Goal: Task Accomplishment & Management: Manage account settings

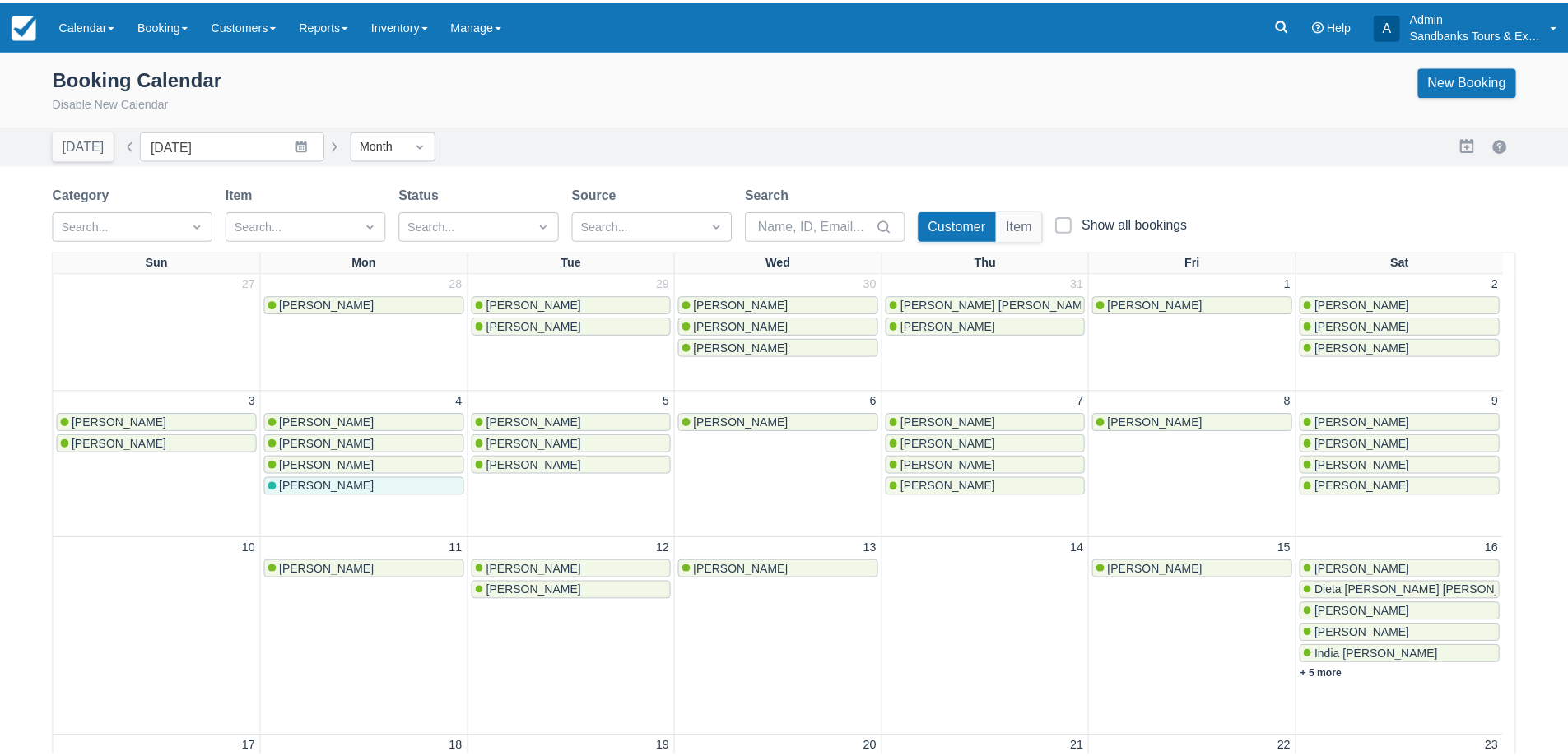
scroll to position [578, 0]
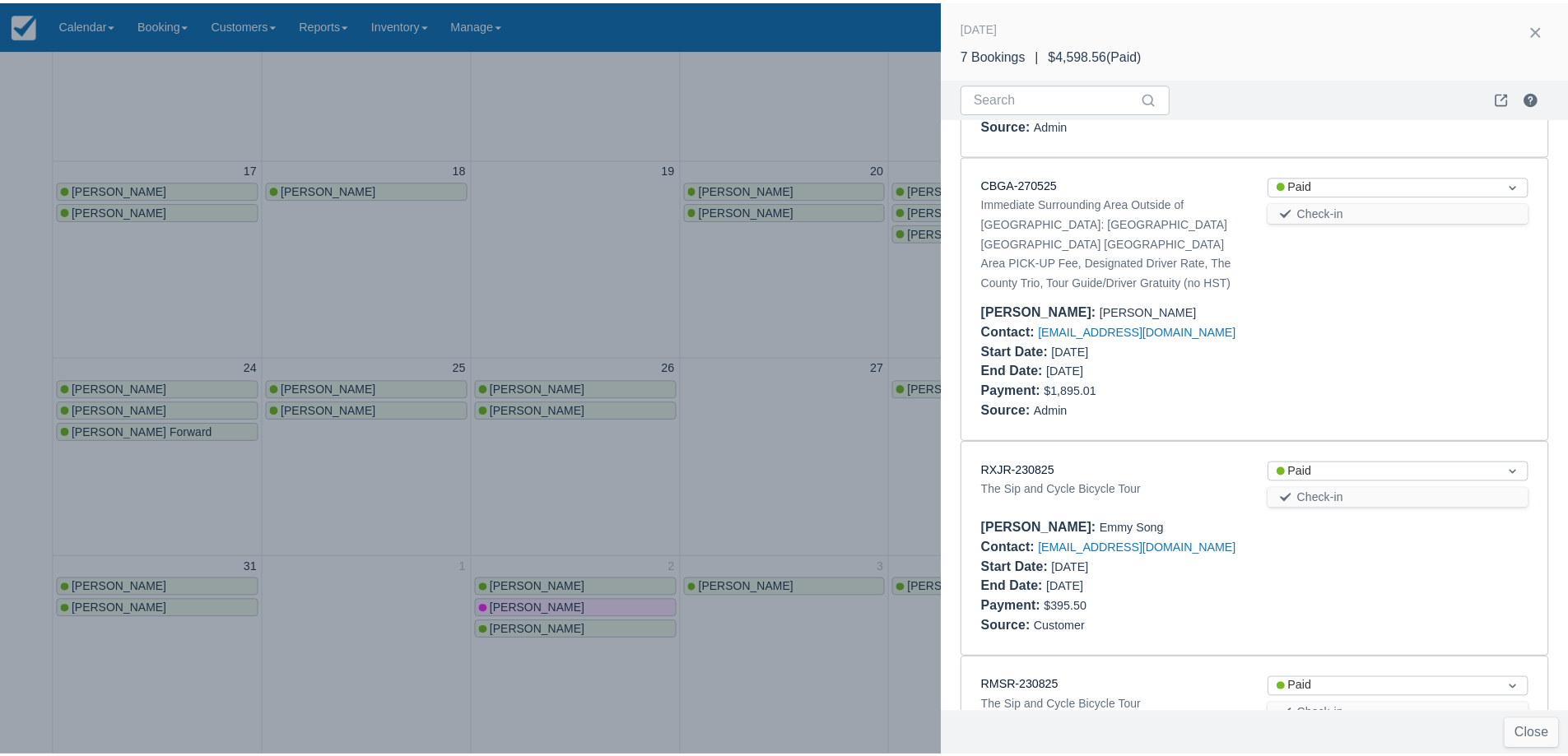
scroll to position [1004, 0]
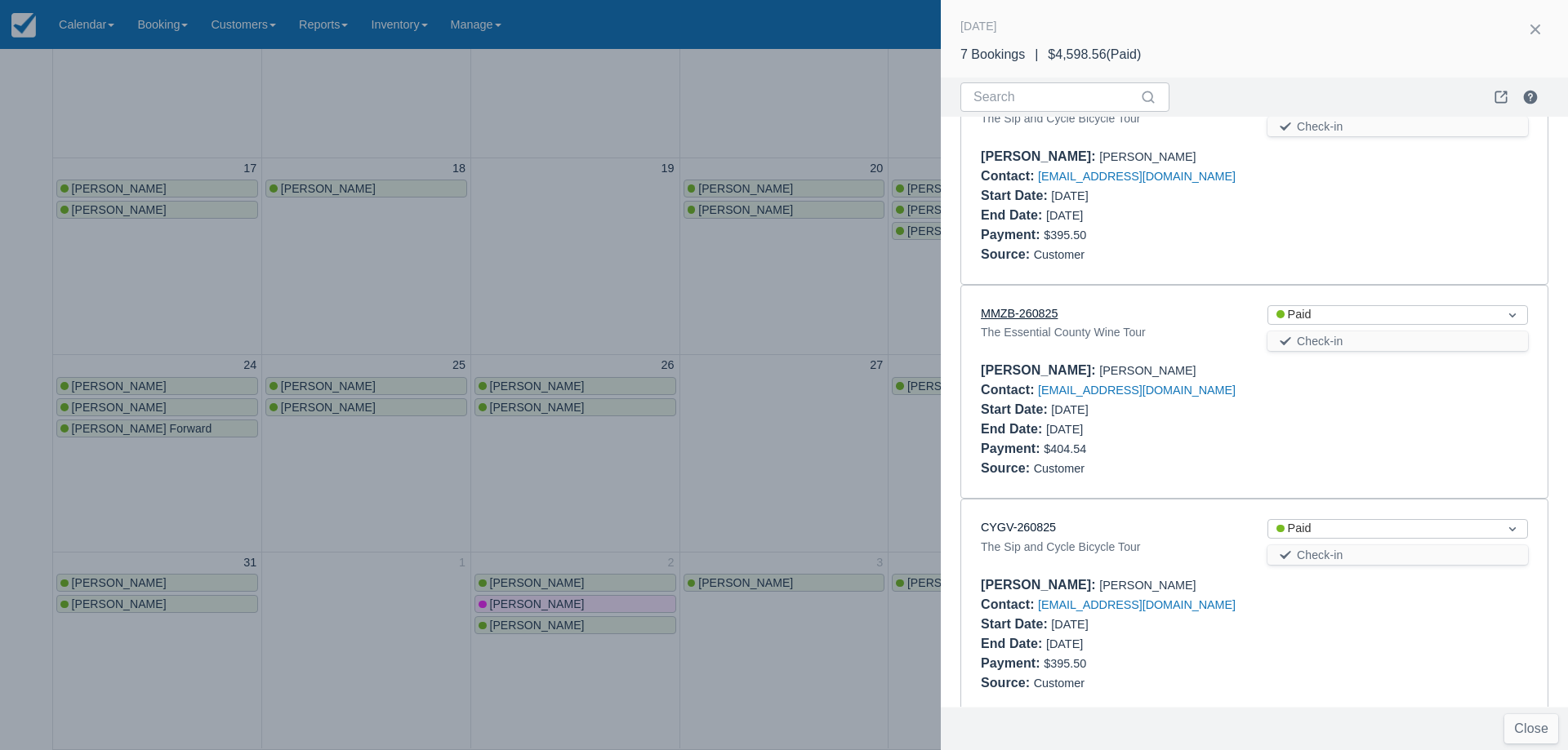
click at [1023, 307] on link "MMZB-260825" at bounding box center [1019, 313] width 77 height 13
click at [468, 247] on div at bounding box center [784, 375] width 1568 height 750
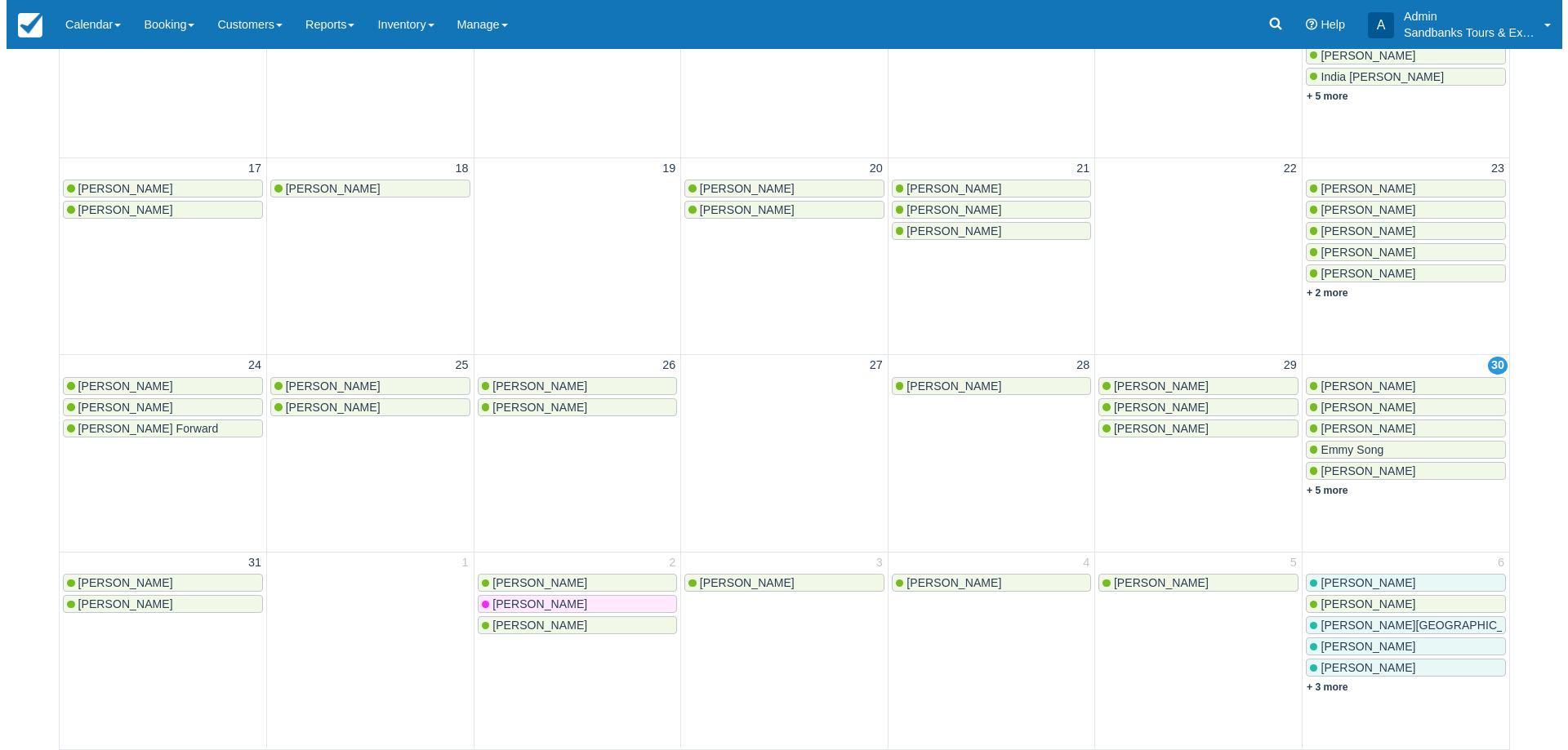
scroll to position [0, 0]
click at [1334, 488] on link "+ 5 more" at bounding box center [1321, 490] width 42 height 11
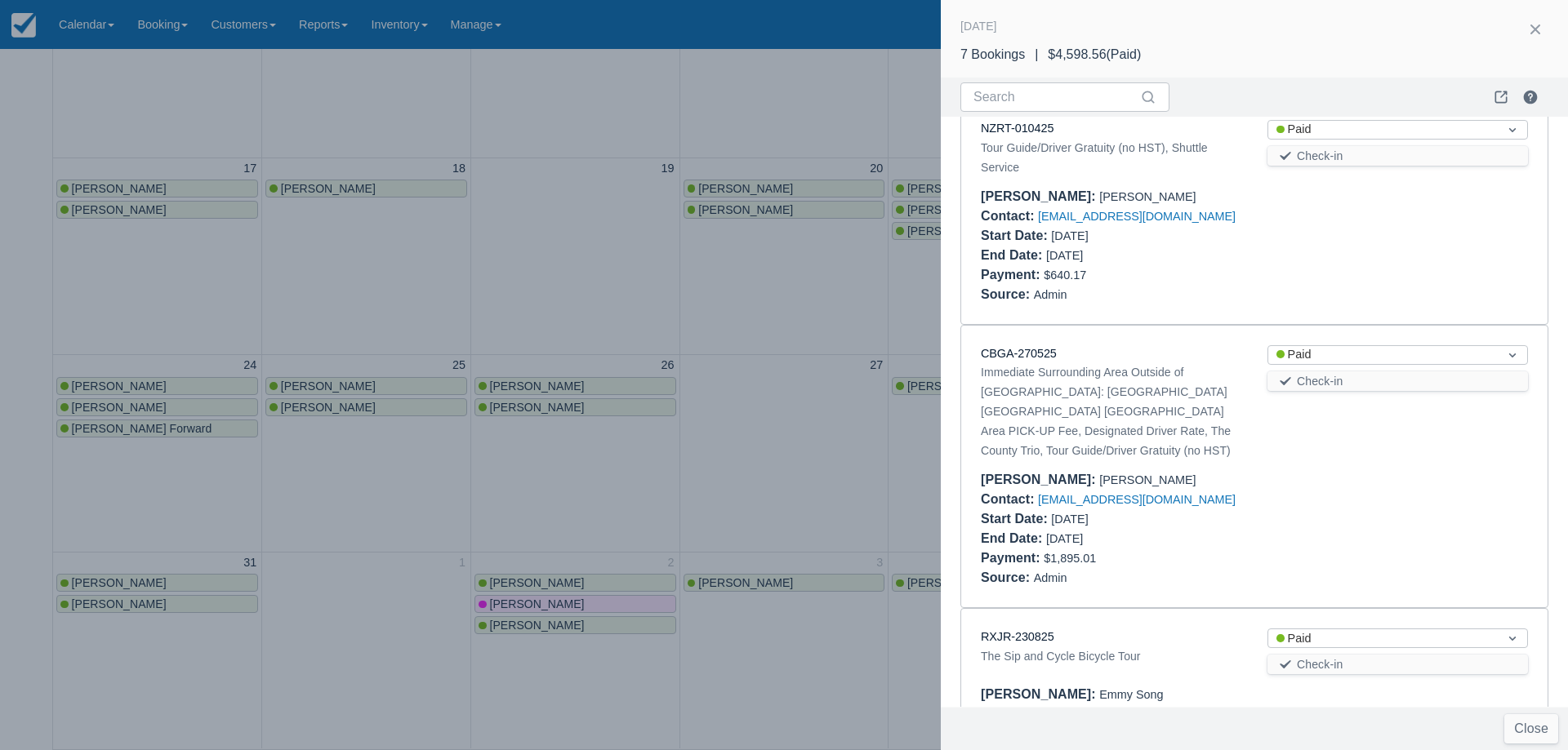
scroll to position [163, 0]
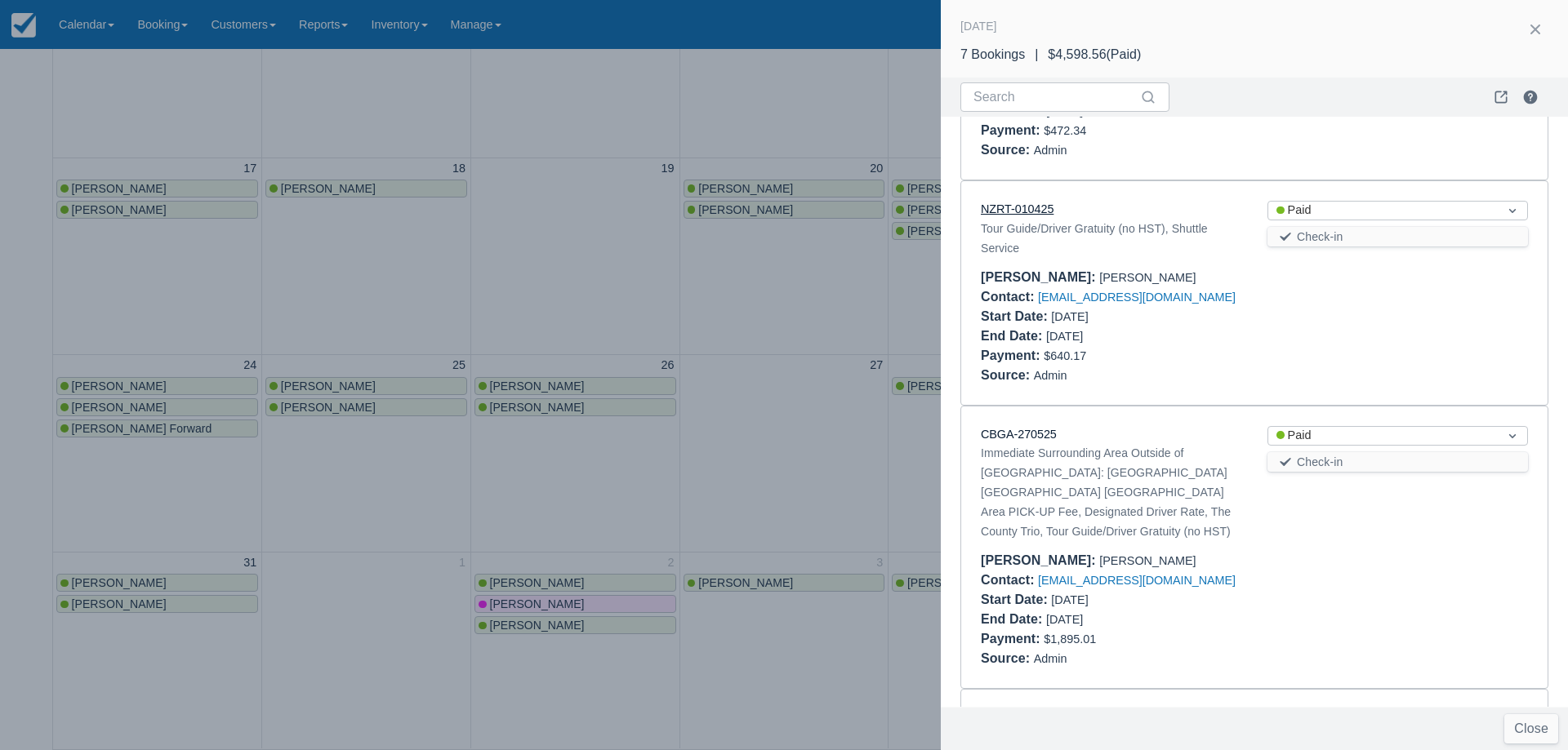
click at [1036, 210] on link "NZRT-010425" at bounding box center [1016, 208] width 72 height 13
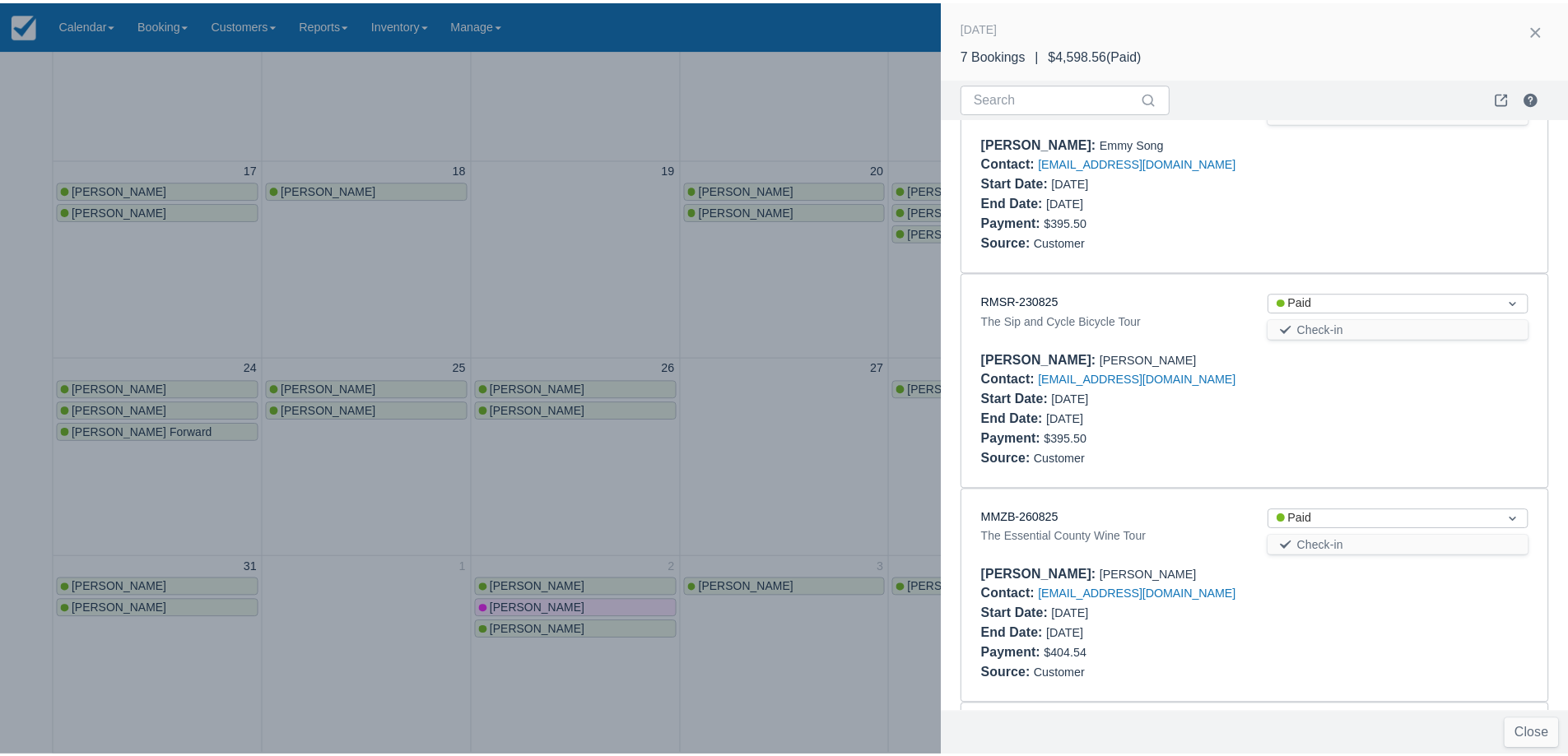
scroll to position [1004, 0]
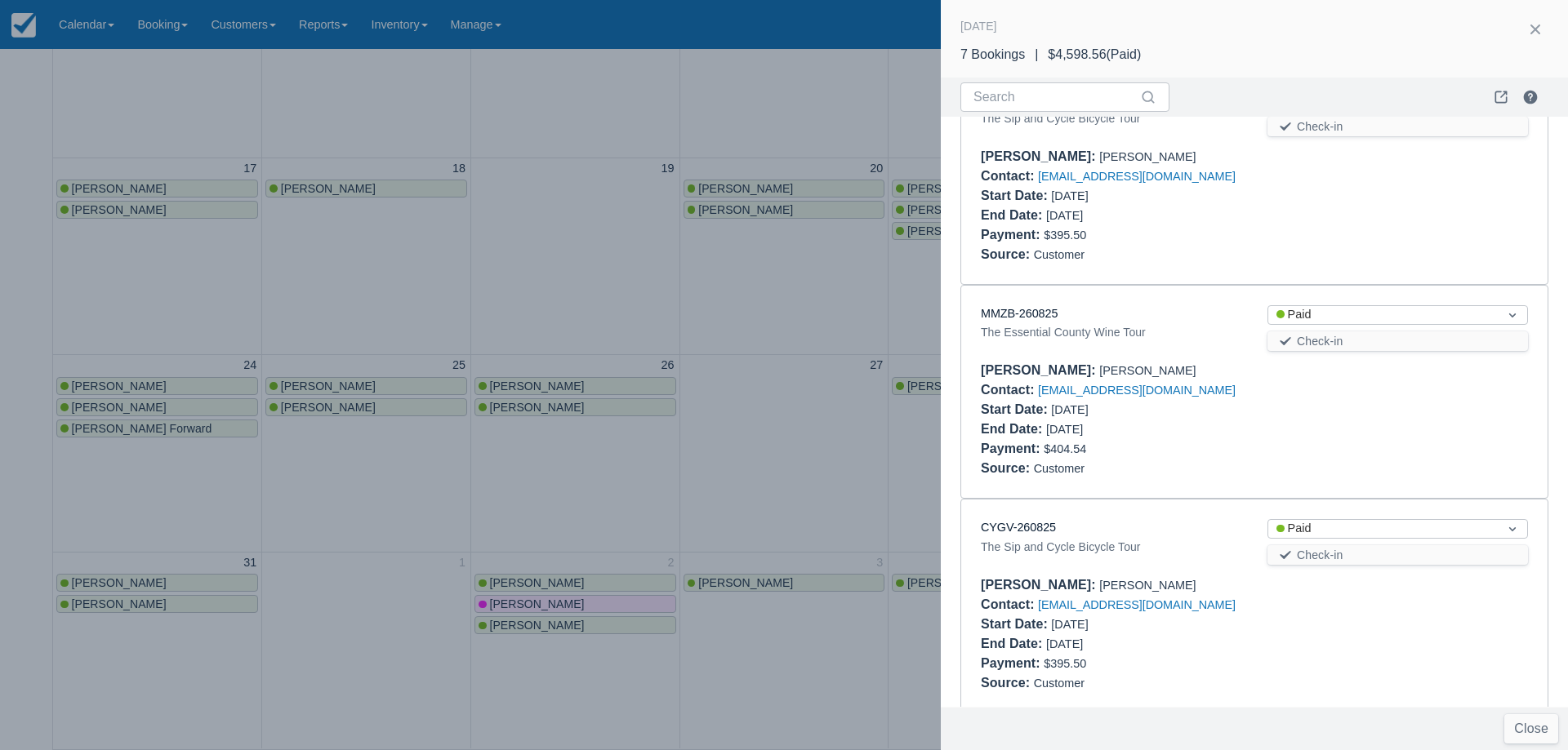
click at [398, 497] on div at bounding box center [784, 375] width 1568 height 750
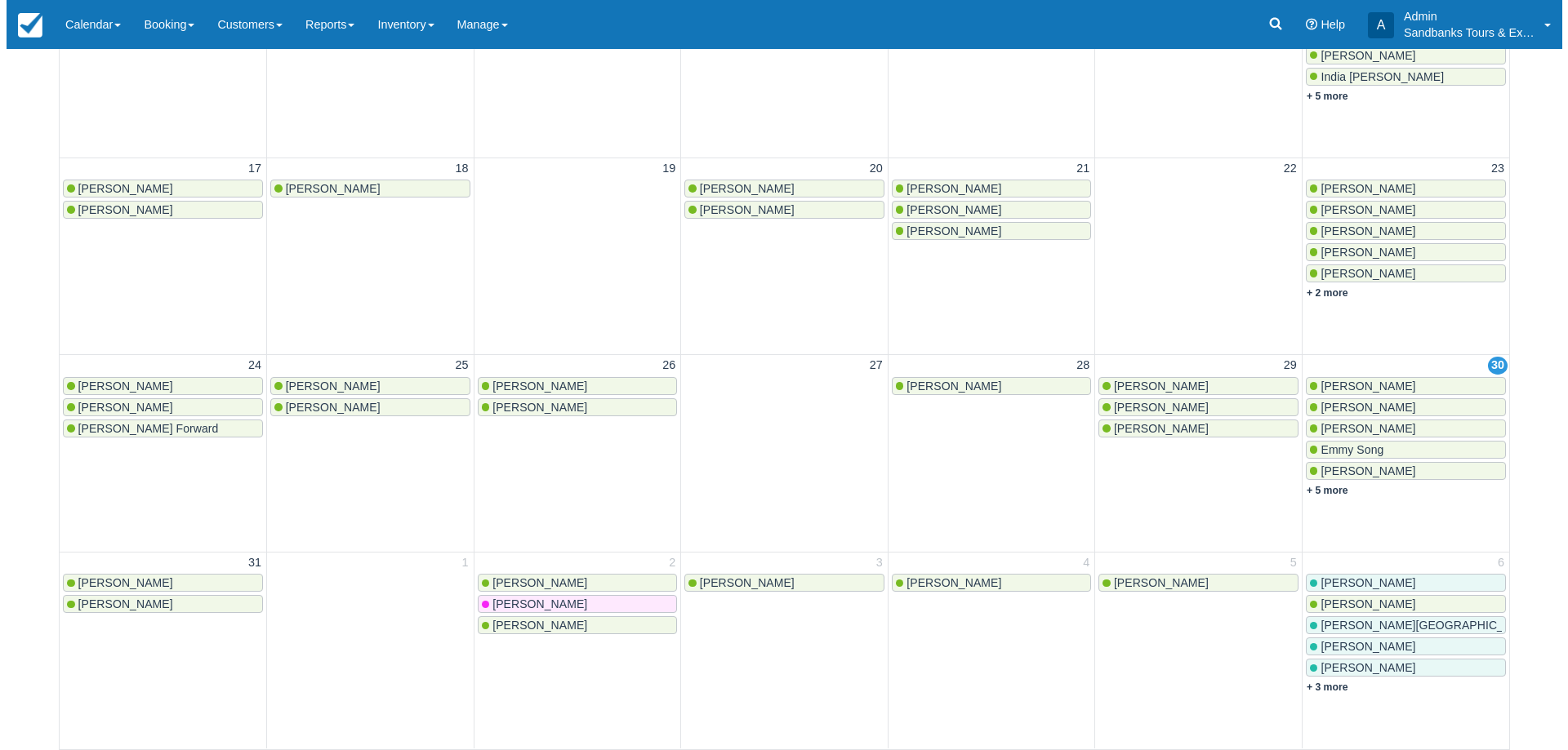
scroll to position [0, 0]
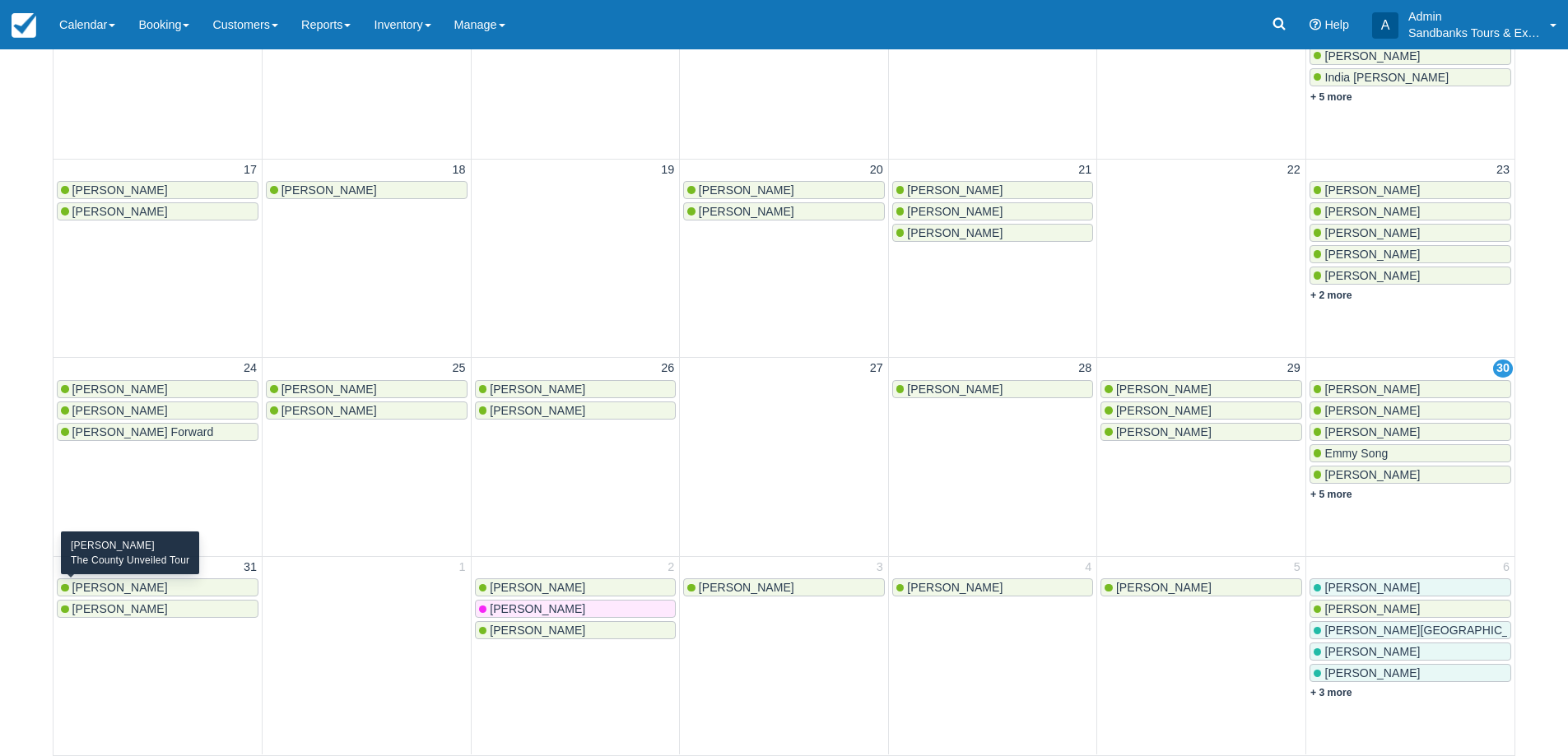
click at [114, 588] on span "Émilie Mayer" at bounding box center [119, 587] width 96 height 13
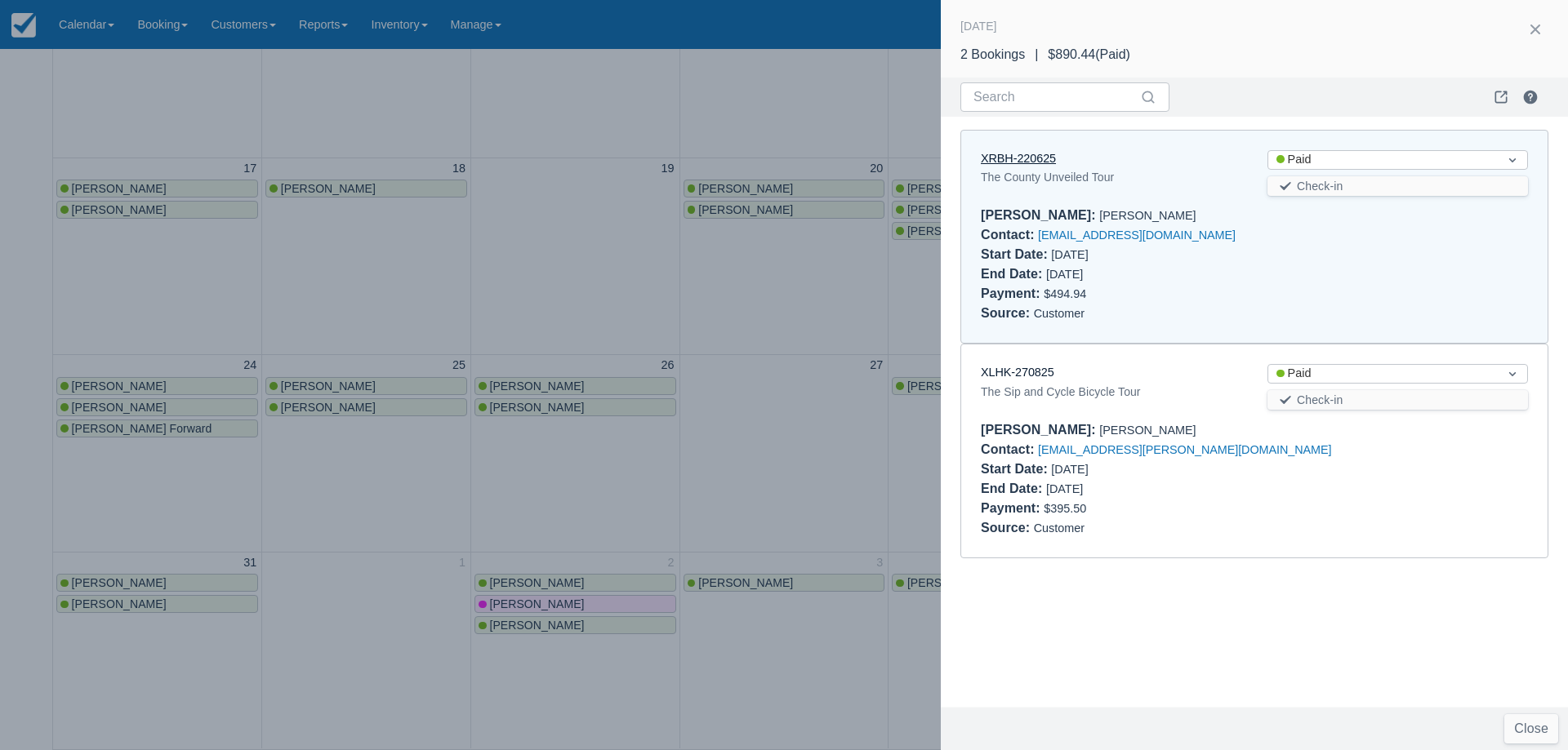
click at [1016, 158] on link "XRBH-220625" at bounding box center [1018, 158] width 75 height 13
click at [126, 603] on div at bounding box center [784, 375] width 1568 height 750
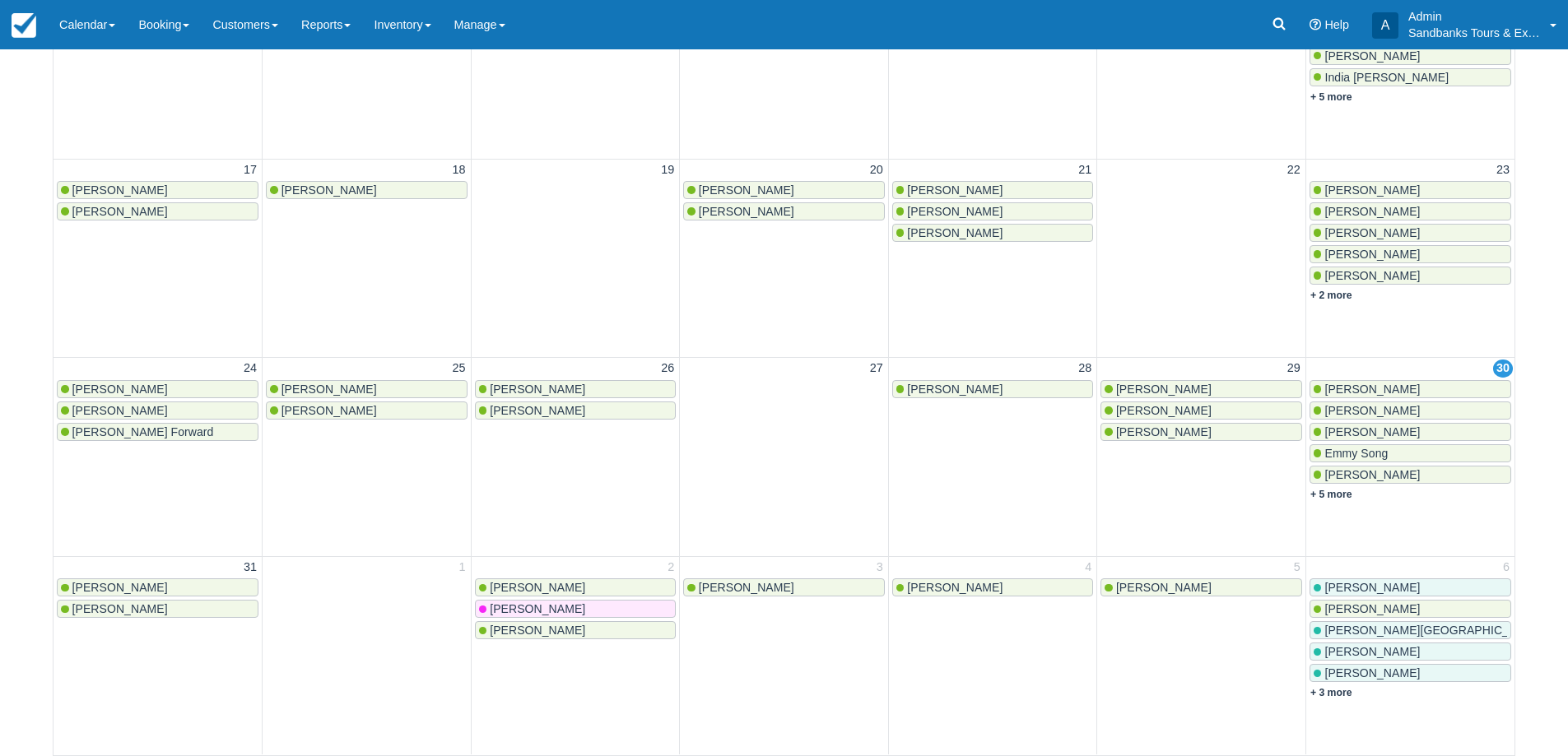
click at [127, 609] on span "Jill solomon" at bounding box center [119, 608] width 96 height 13
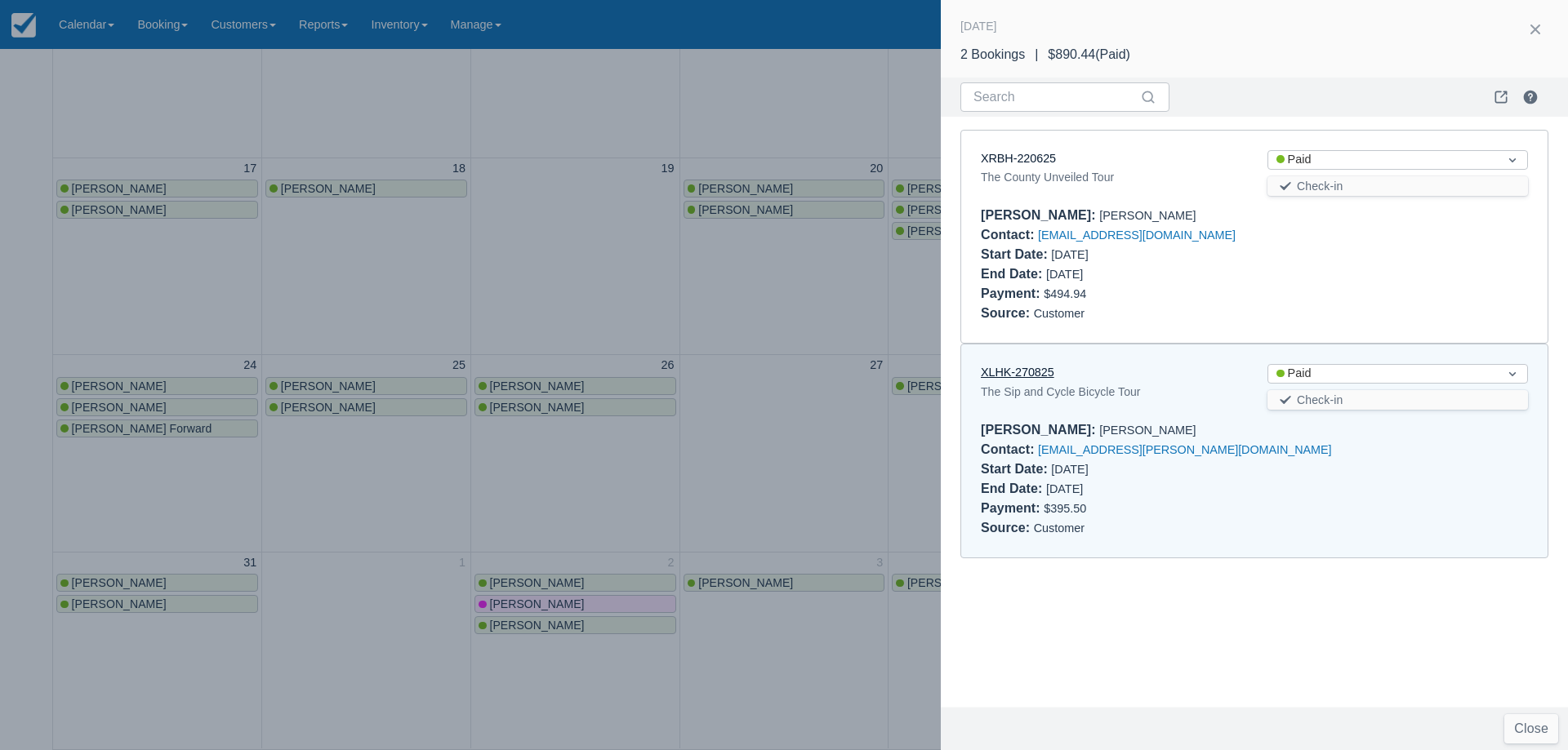
click at [1031, 377] on link "XLHK-270825" at bounding box center [1017, 372] width 73 height 13
click at [784, 482] on div at bounding box center [784, 375] width 1568 height 750
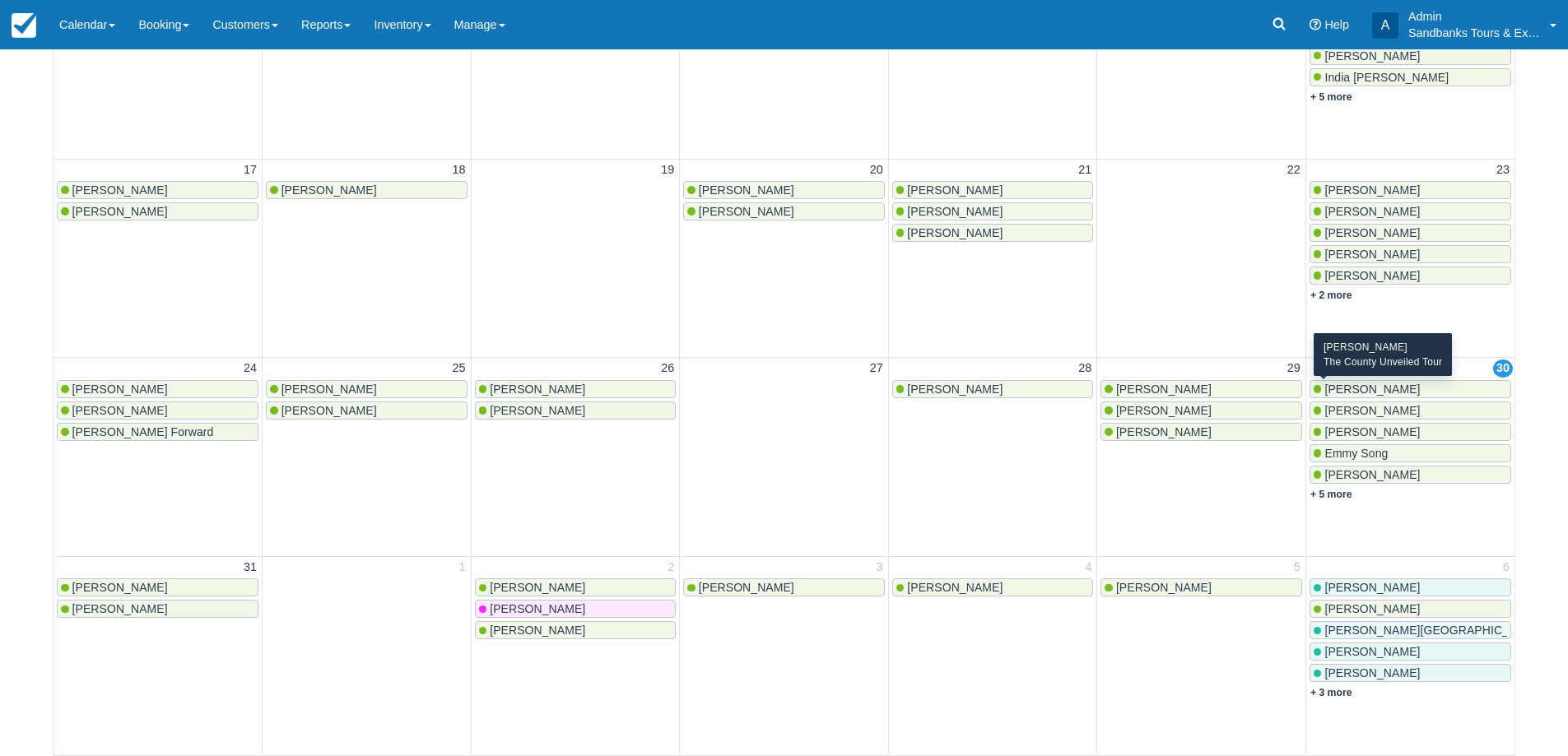
click at [1372, 393] on span "Andrea Dolecek" at bounding box center [1372, 389] width 96 height 13
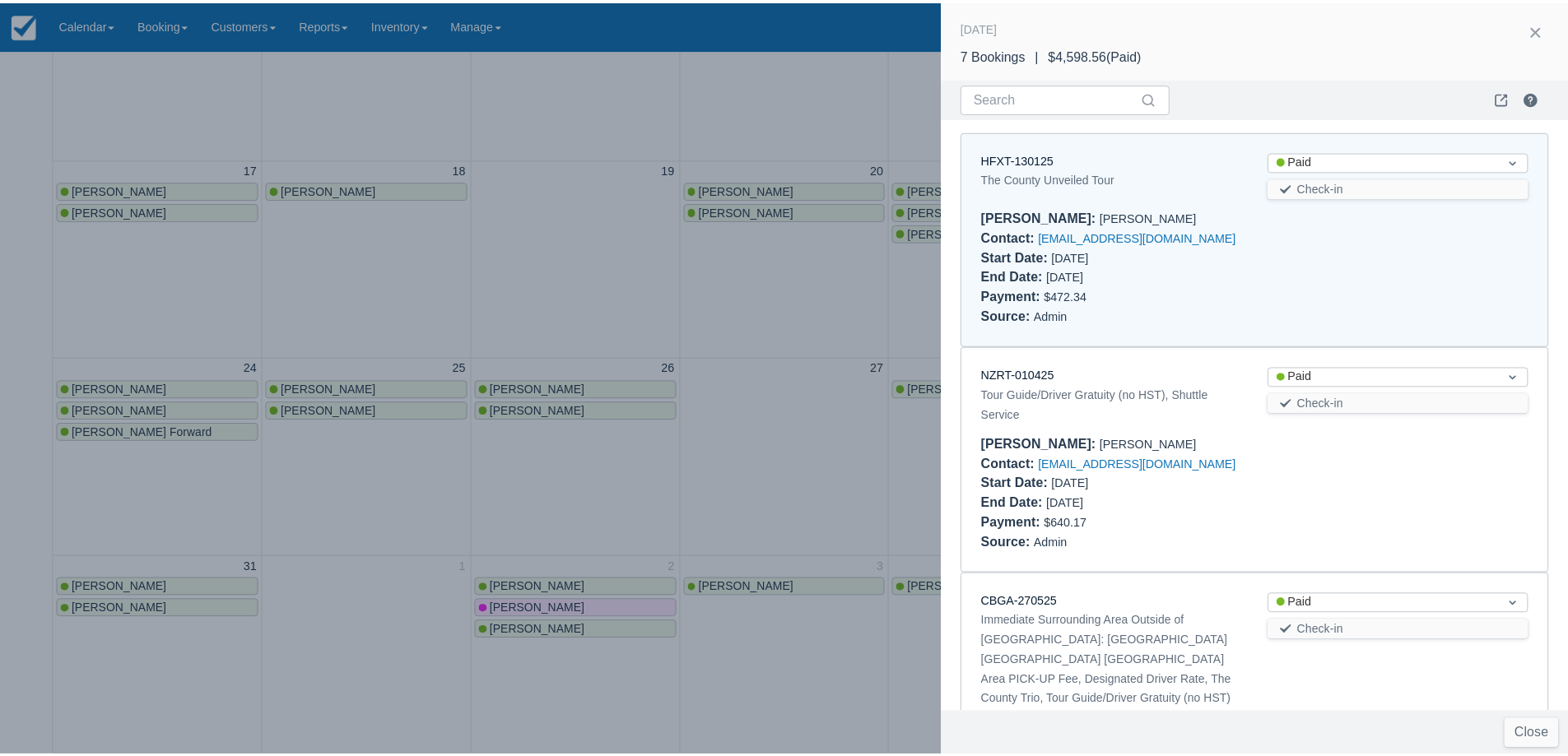
scroll to position [13, 0]
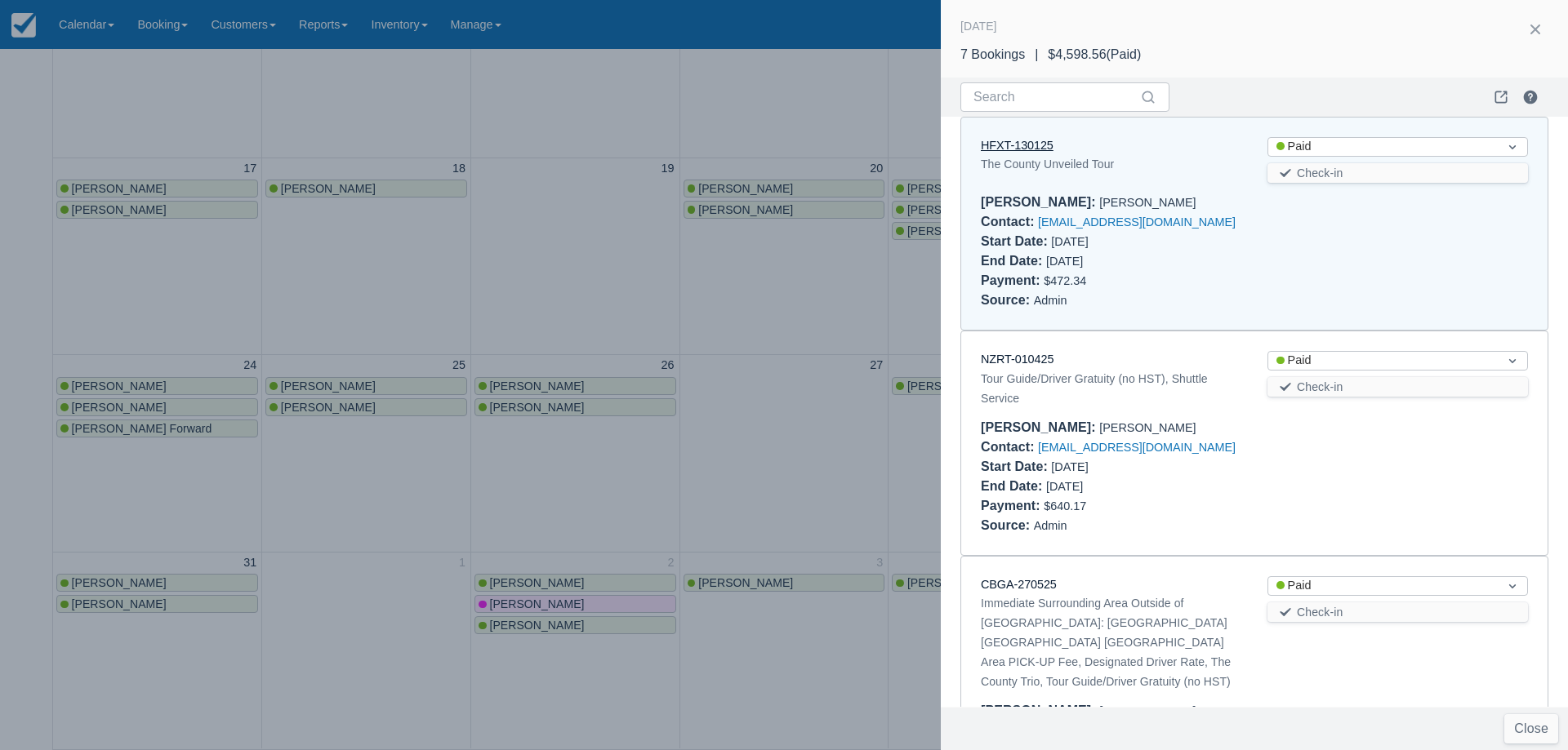
click at [1031, 142] on link "HFXT-130125" at bounding box center [1016, 145] width 72 height 13
click at [668, 316] on div at bounding box center [784, 375] width 1568 height 750
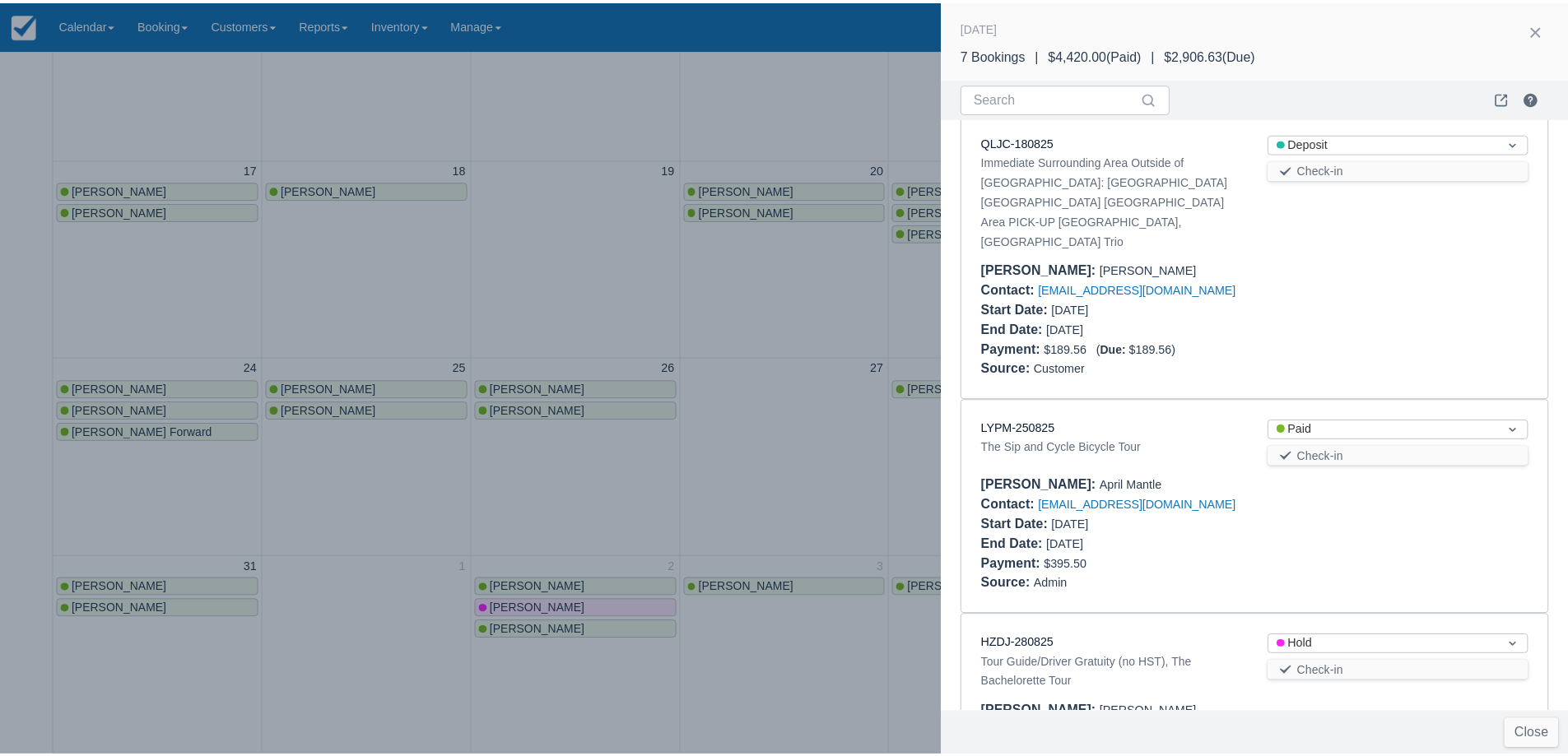
scroll to position [905, 0]
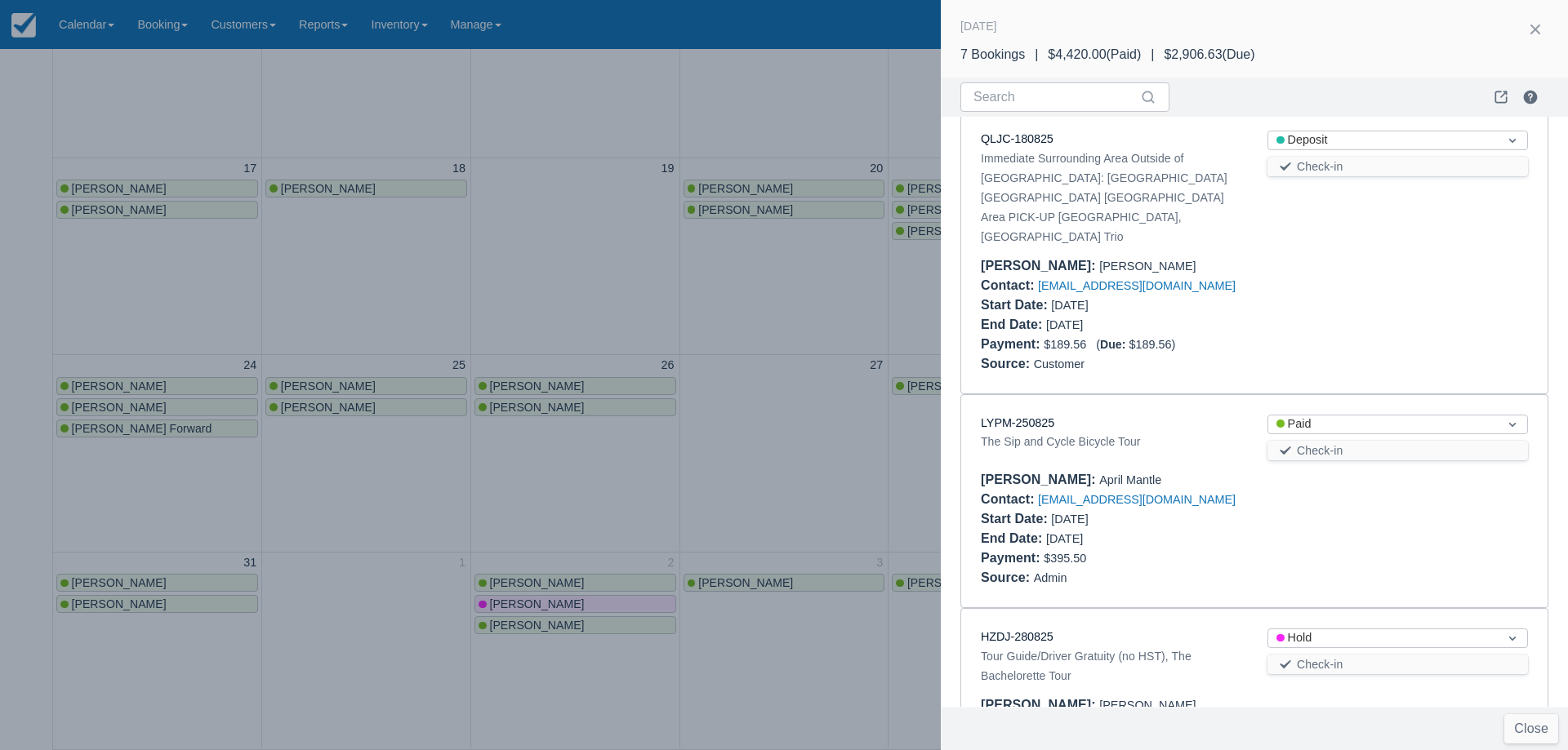
click at [818, 421] on div at bounding box center [784, 375] width 1568 height 750
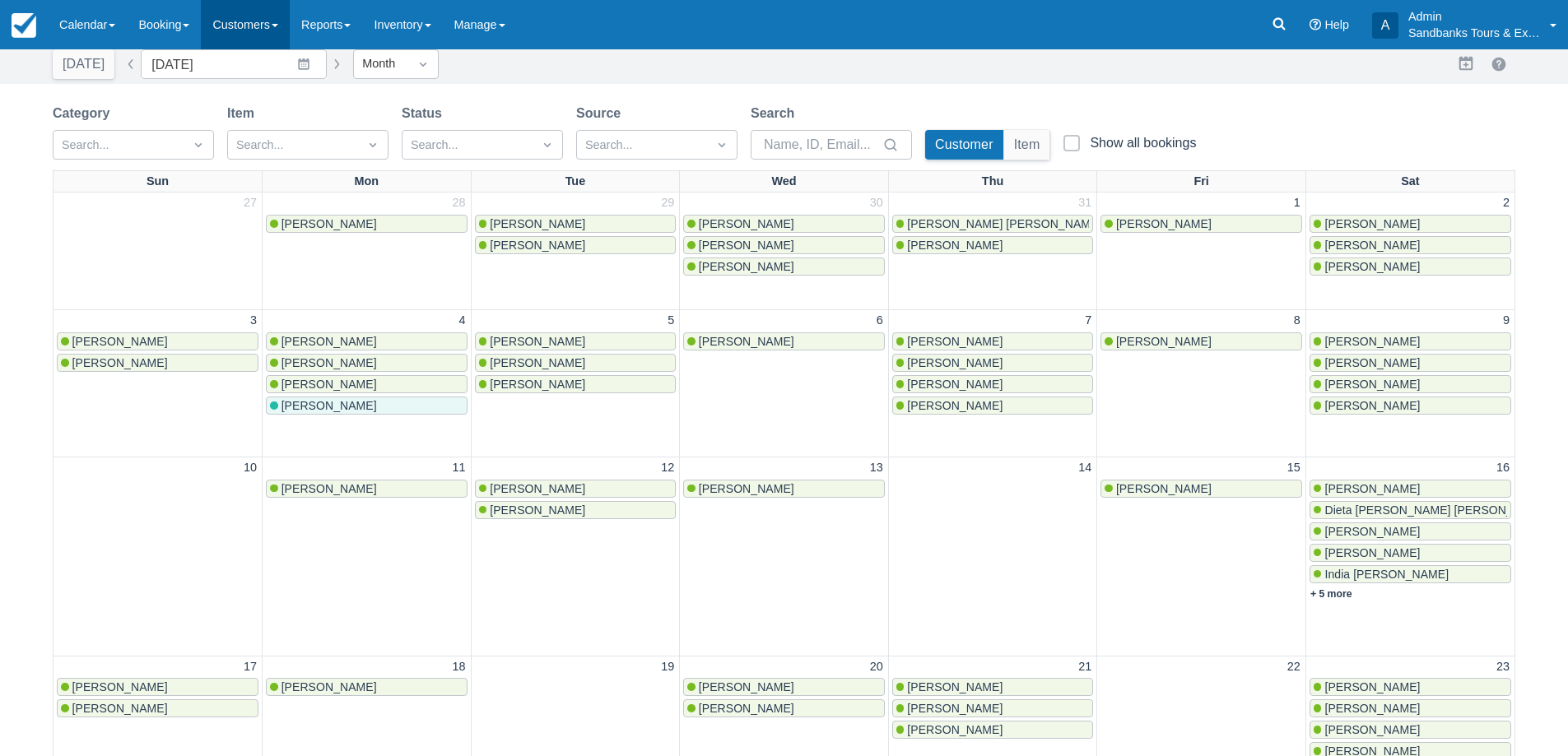
scroll to position [0, 0]
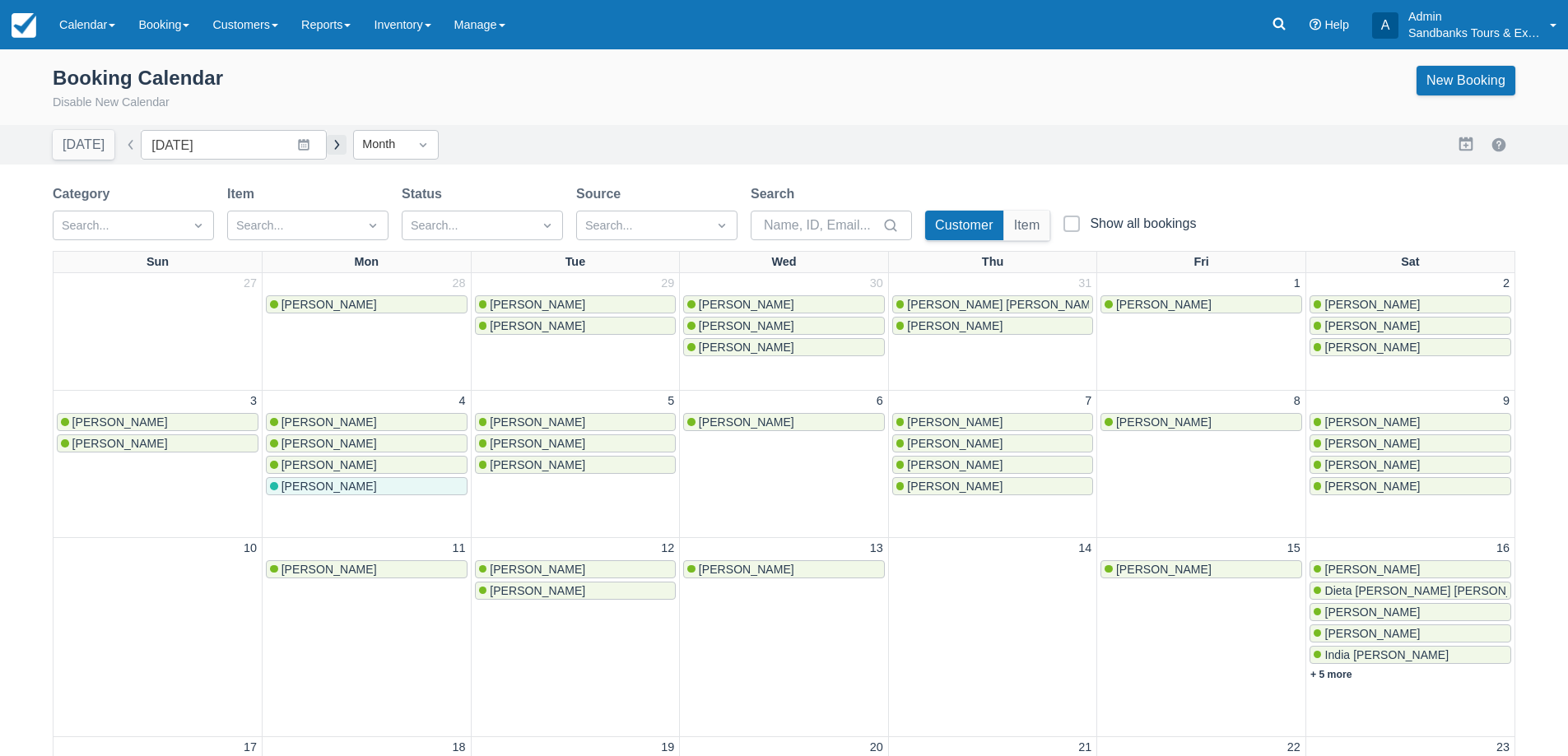
click at [329, 152] on button "button" at bounding box center [336, 145] width 19 height 19
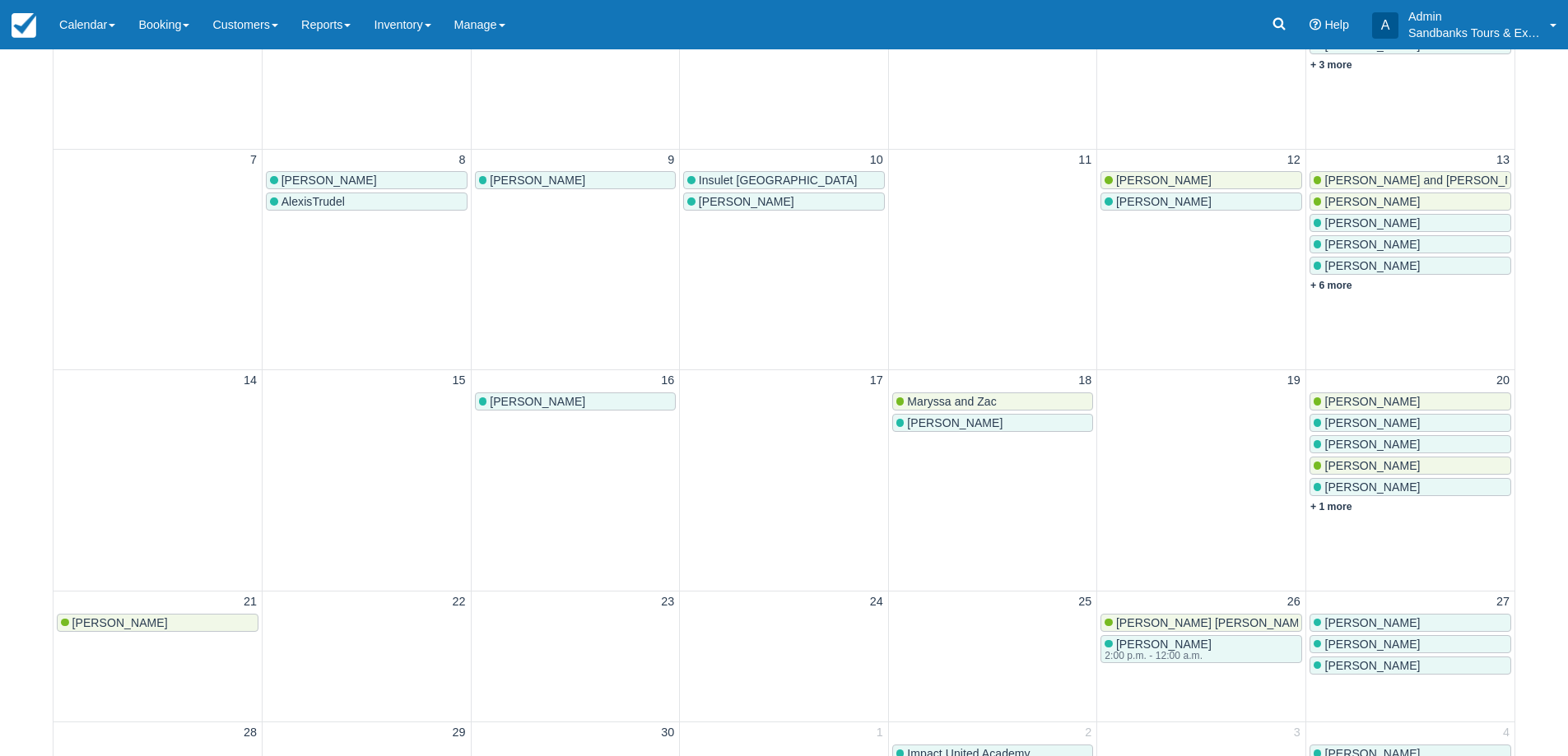
scroll to position [576, 0]
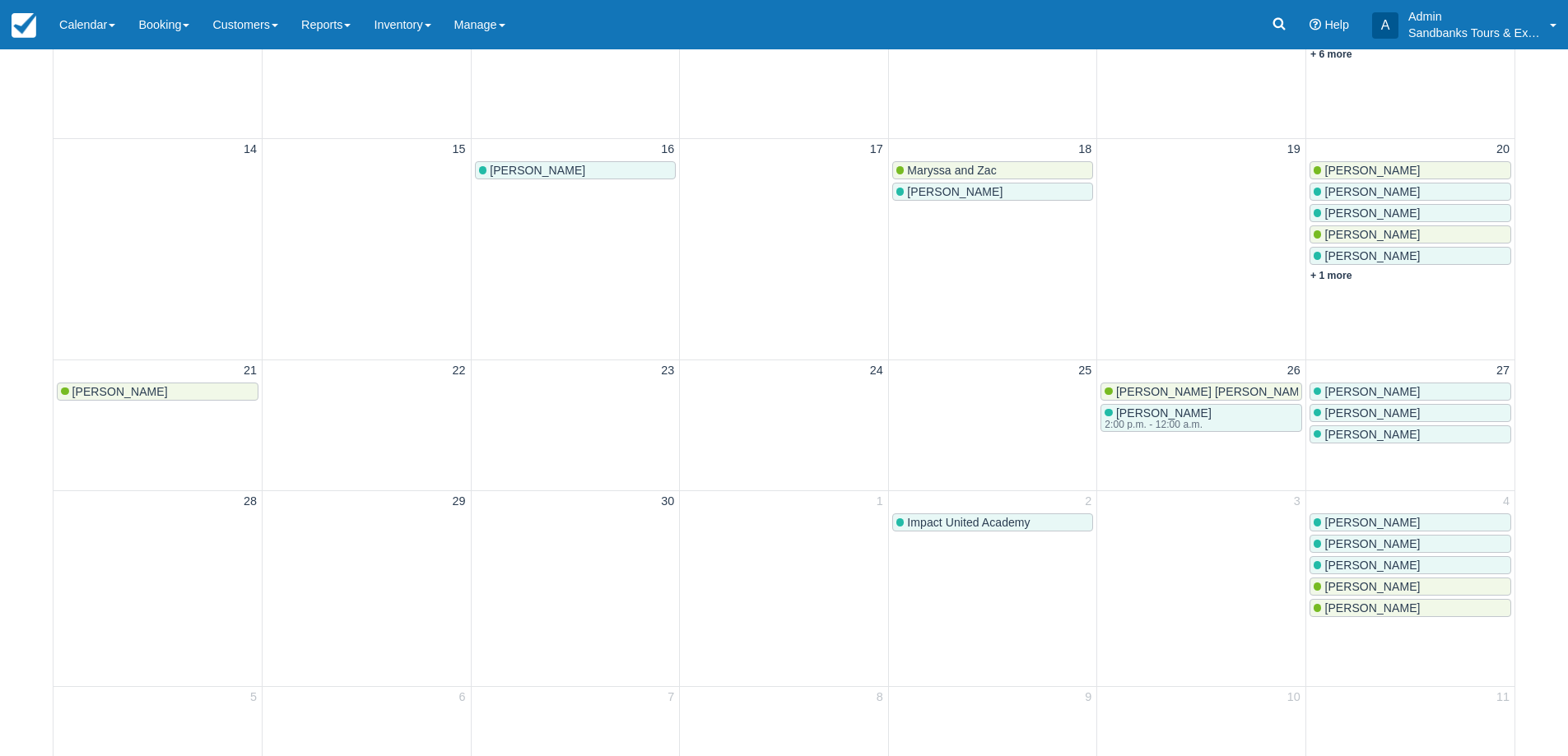
click at [111, 384] on link "Beverly Leith" at bounding box center [158, 392] width 202 height 18
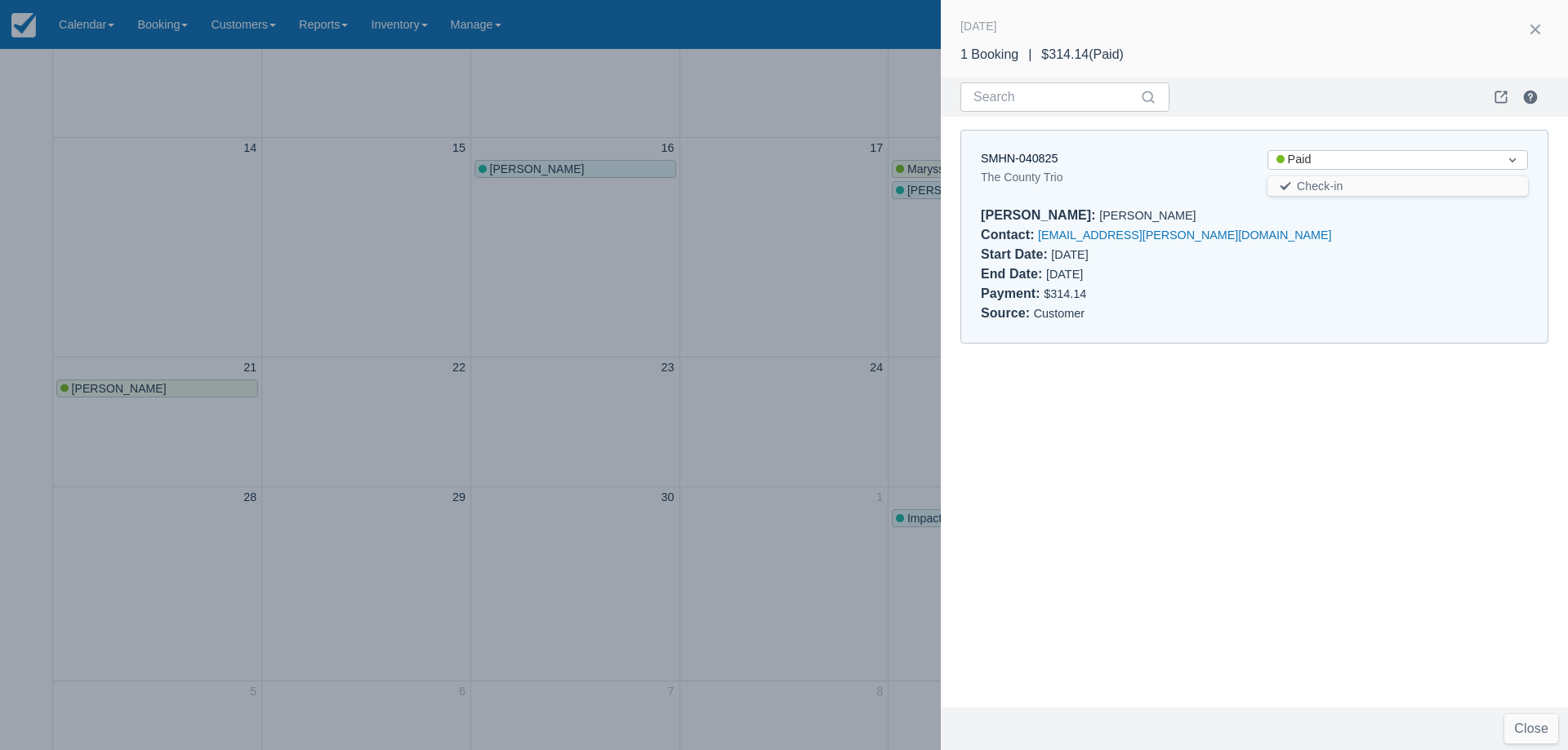
click at [514, 298] on div at bounding box center [784, 375] width 1568 height 750
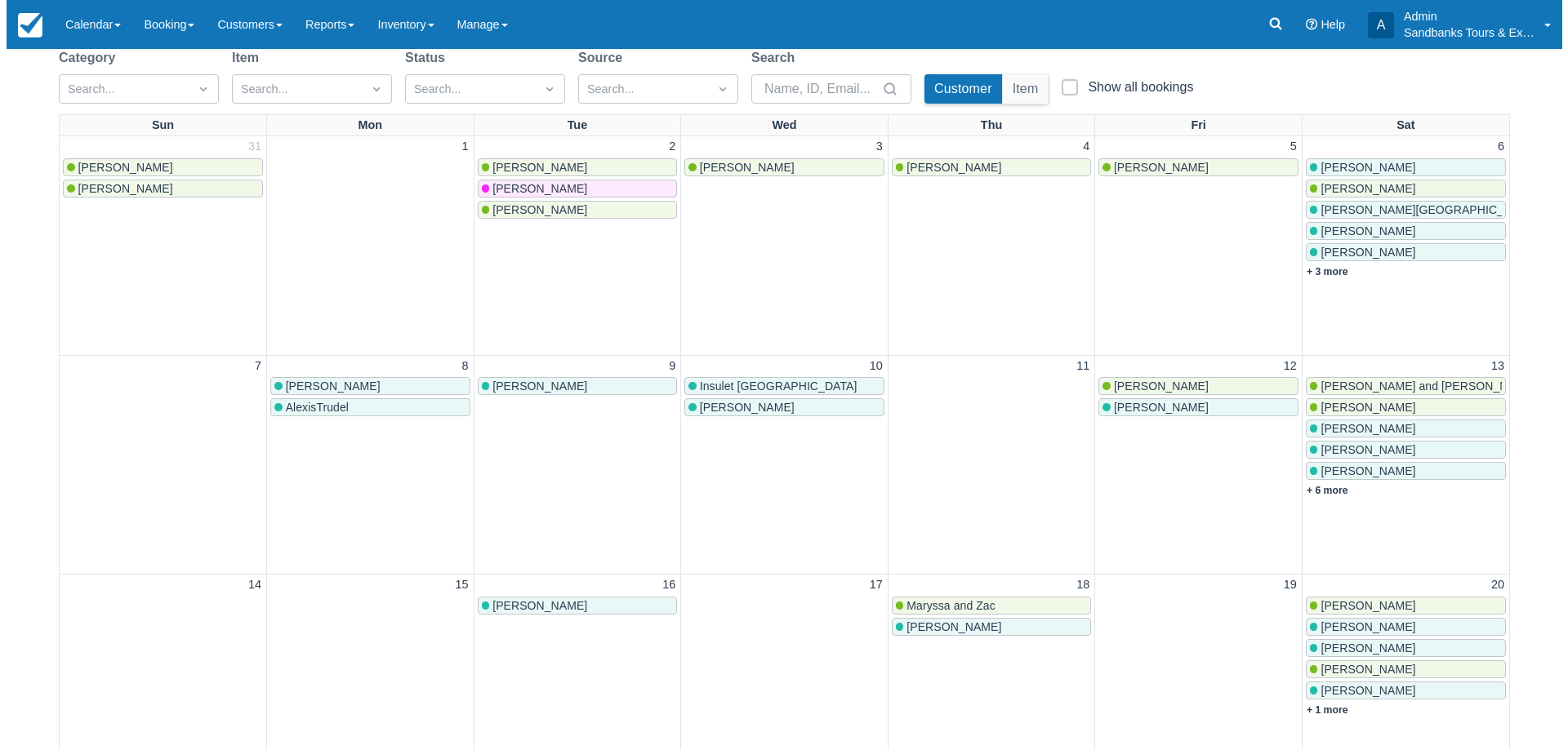
scroll to position [163, 0]
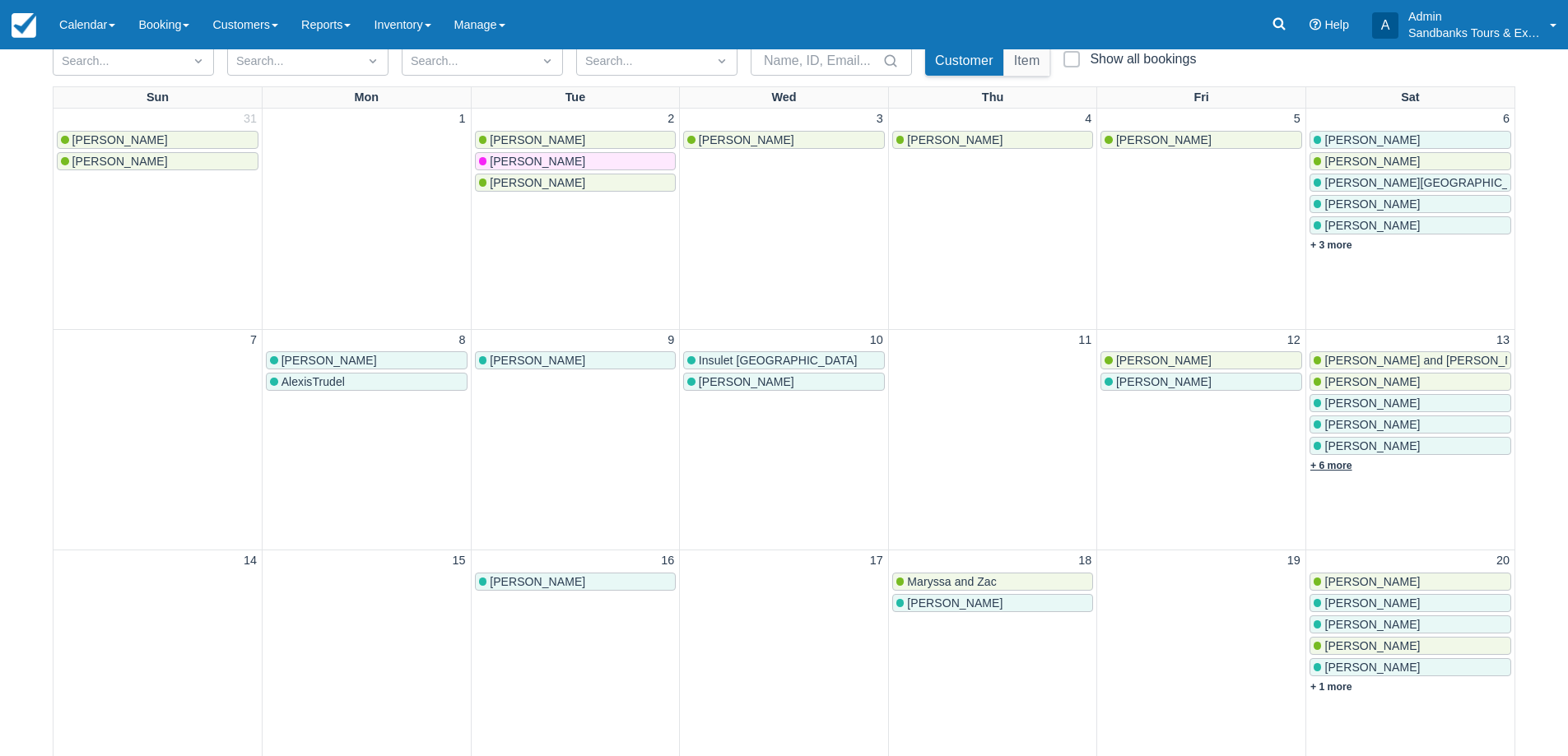
click at [1341, 467] on link "+ 6 more" at bounding box center [1332, 465] width 42 height 11
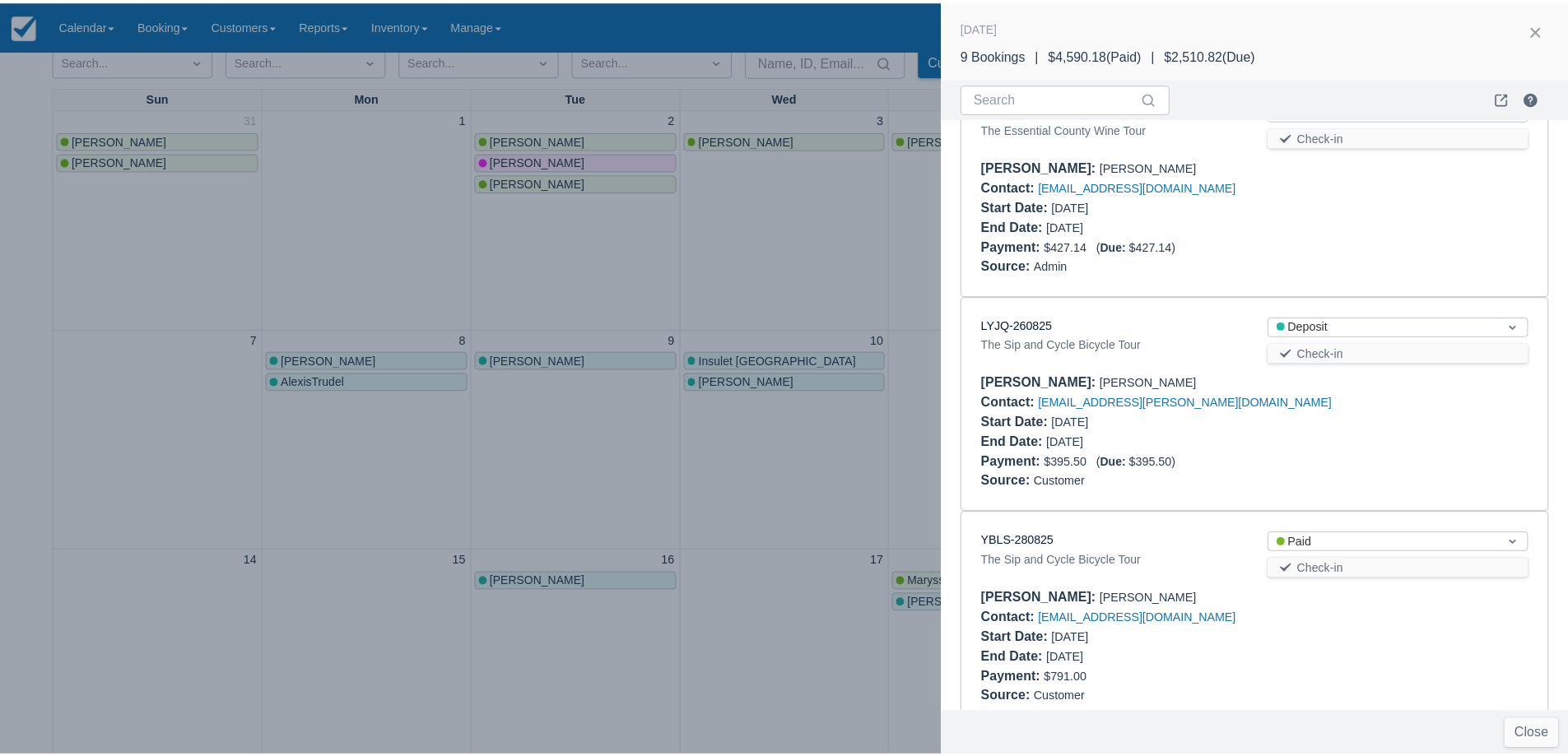
scroll to position [1428, 0]
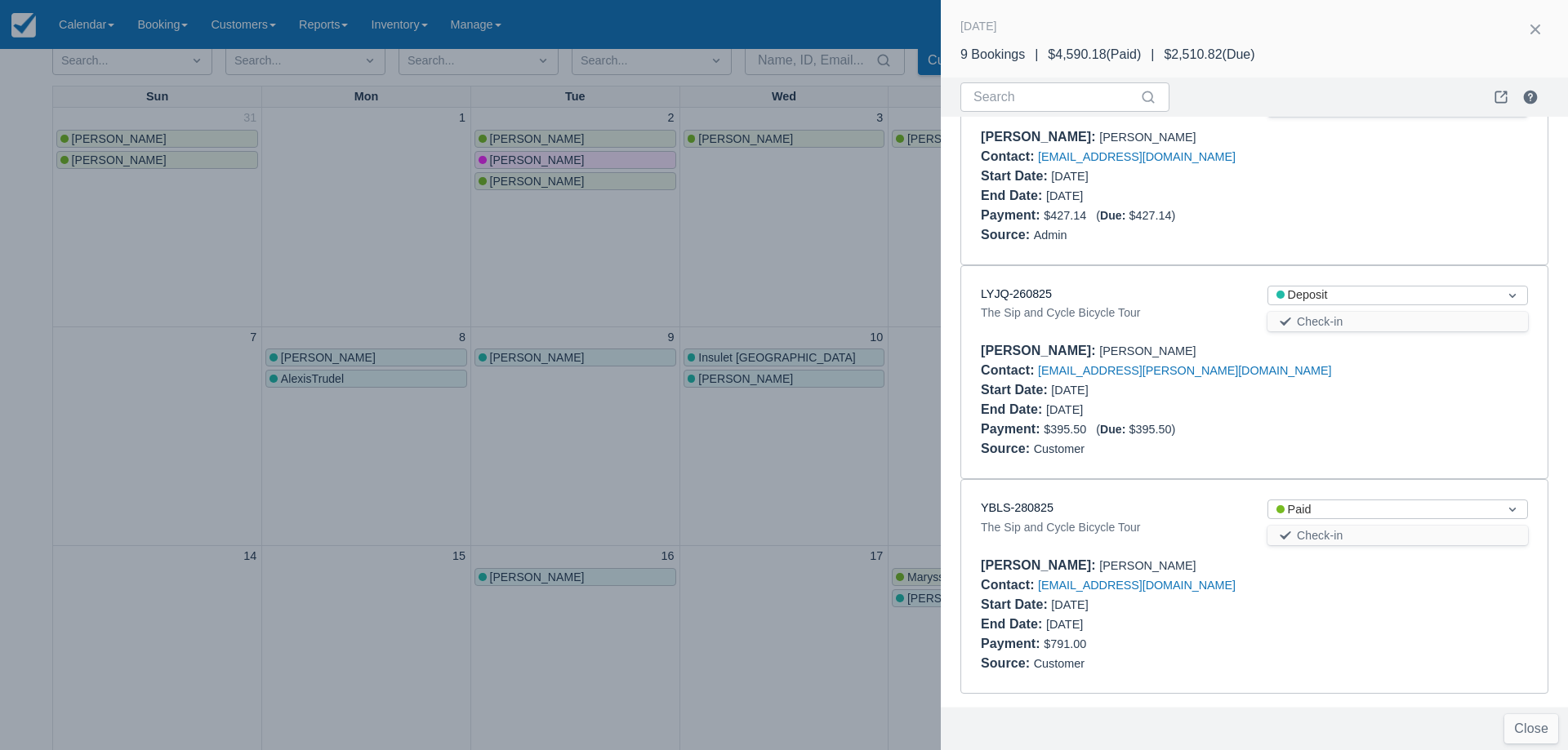
click at [829, 364] on div at bounding box center [784, 375] width 1568 height 750
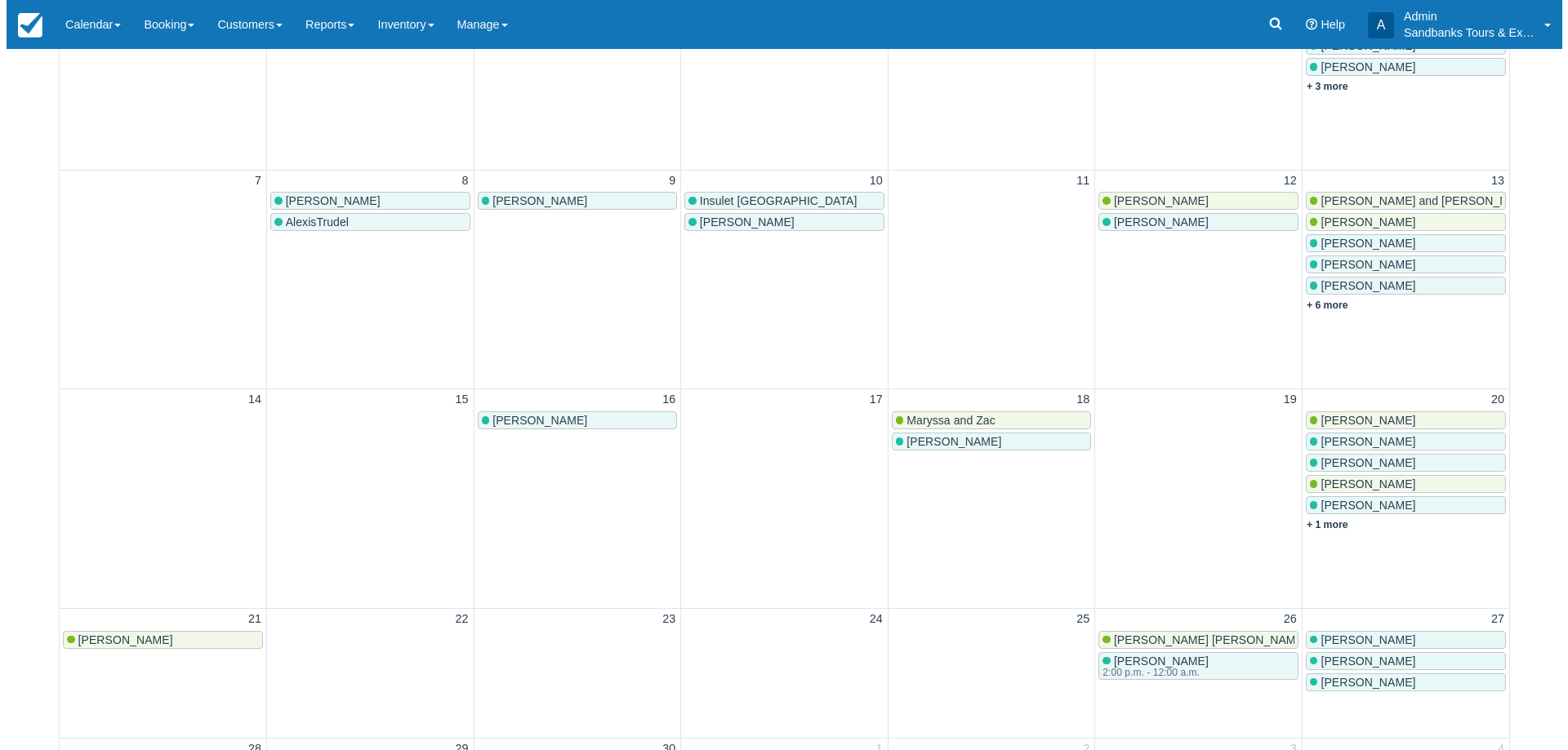
scroll to position [327, 0]
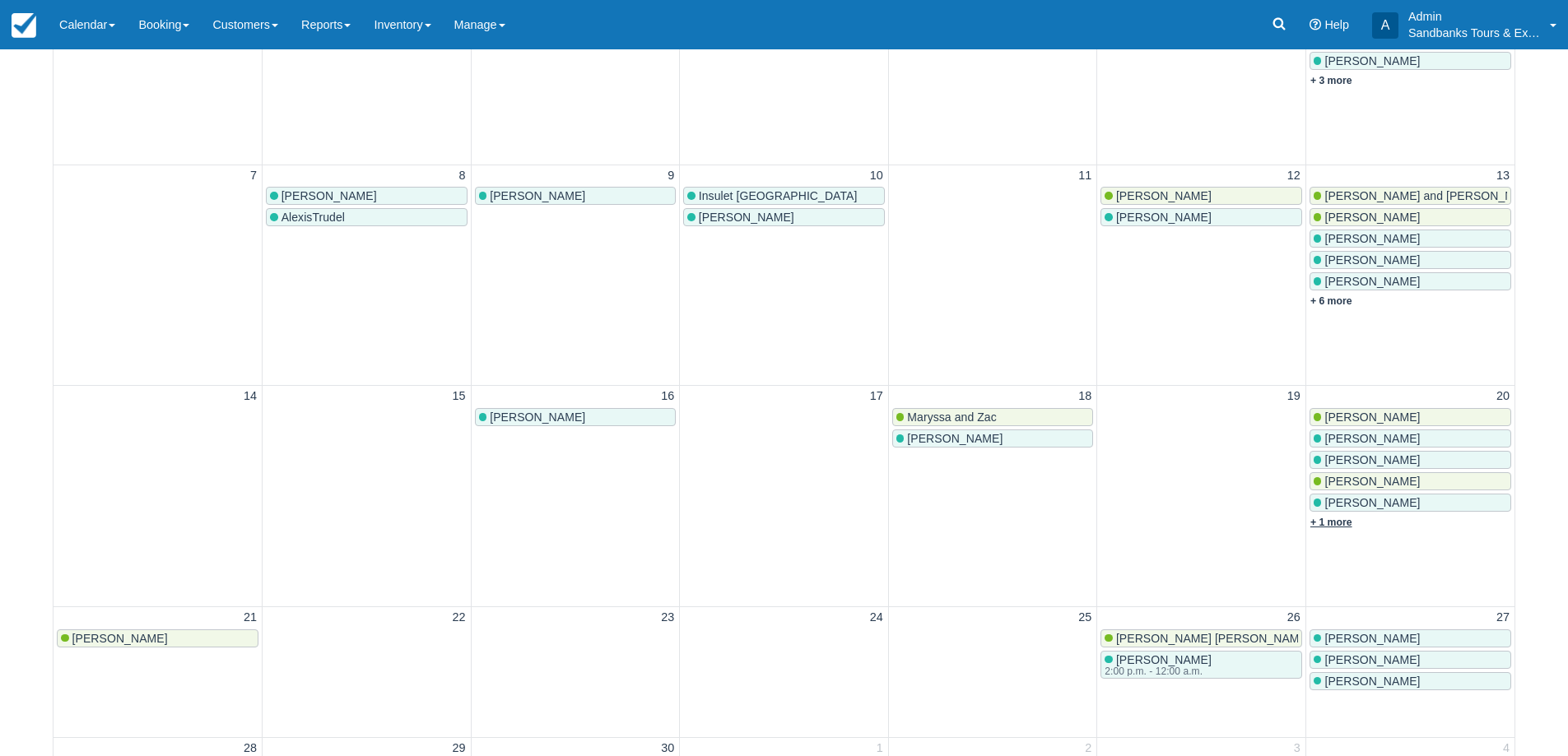
click at [1335, 516] on link "+ 1 more" at bounding box center [1332, 522] width 42 height 11
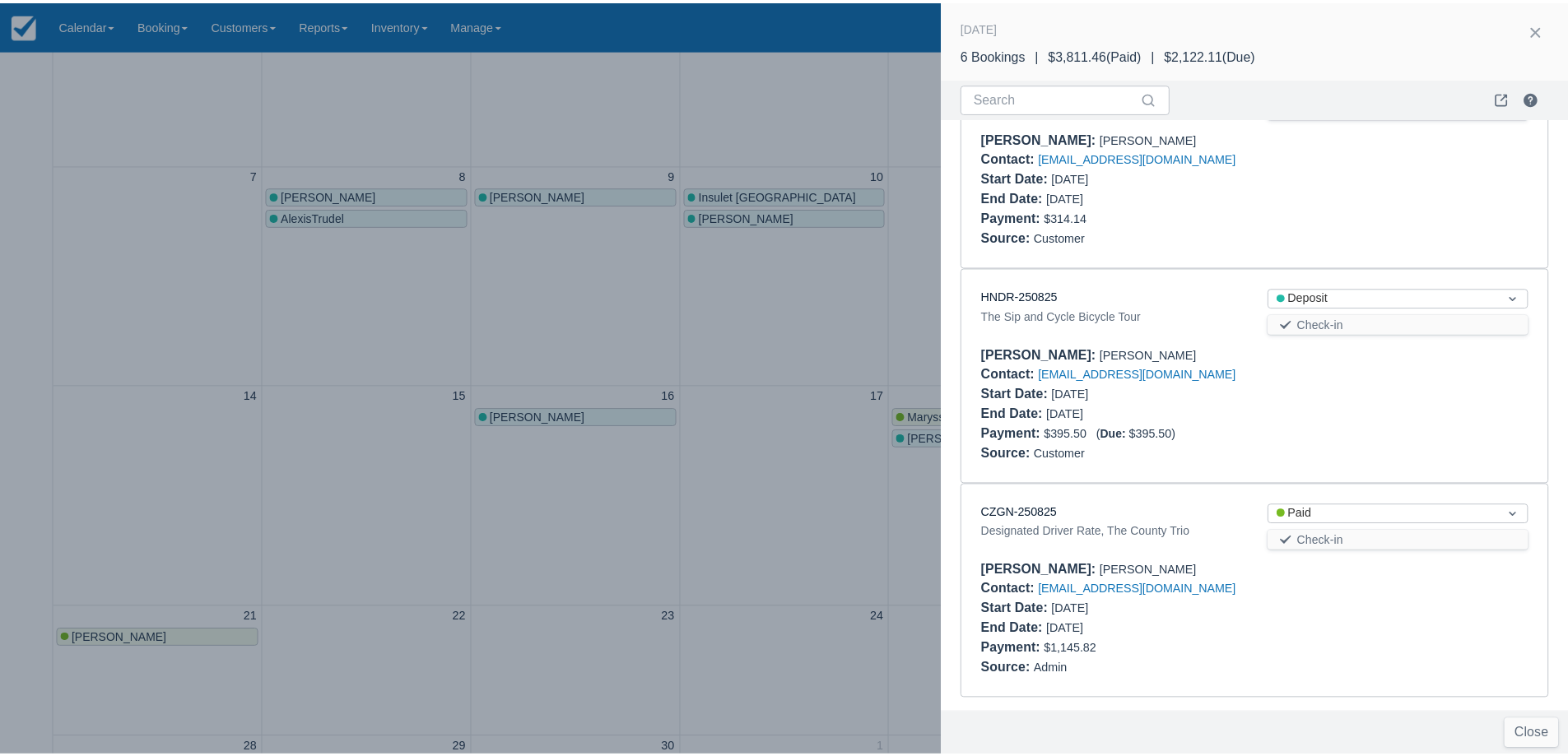
scroll to position [327, 0]
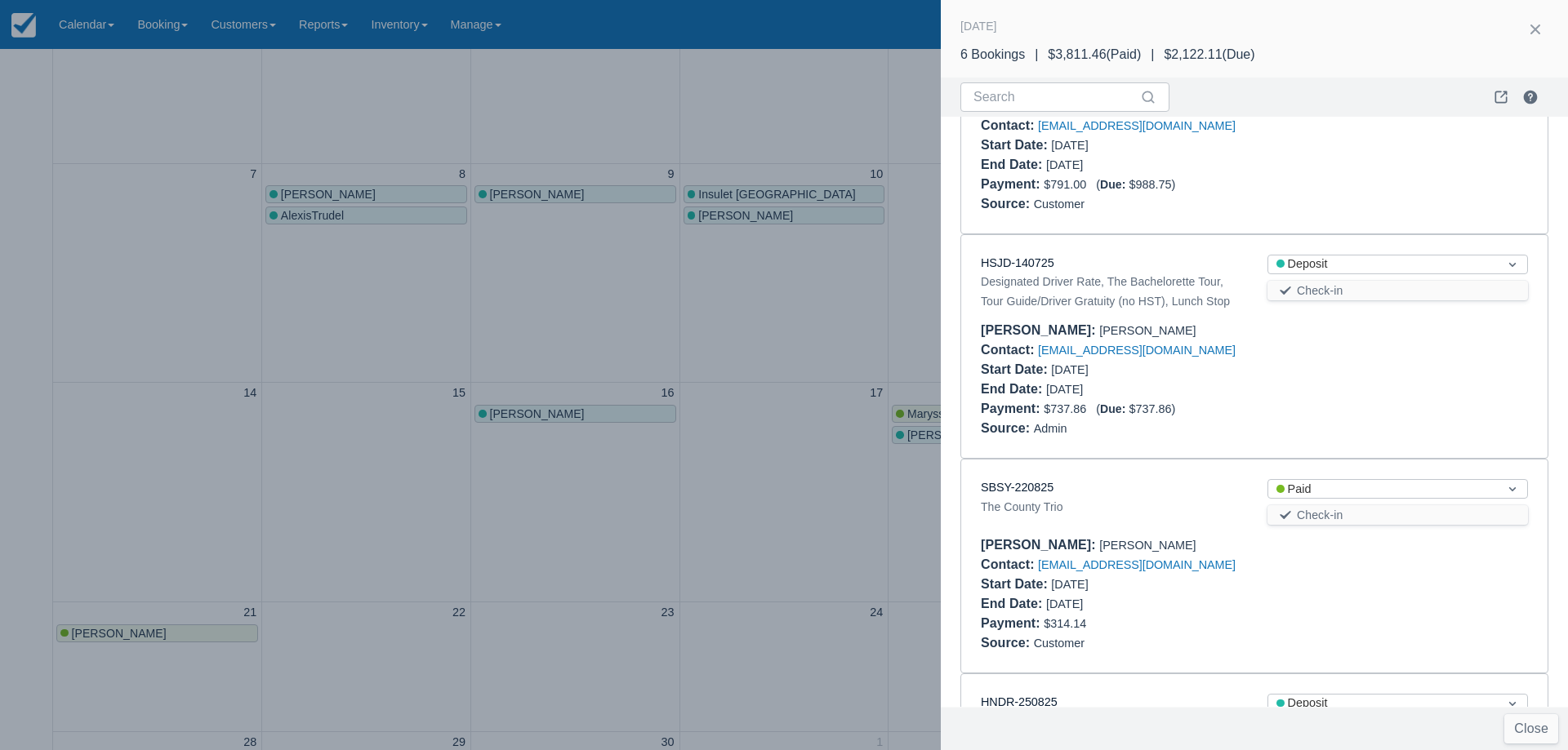
click at [703, 296] on div at bounding box center [784, 375] width 1568 height 750
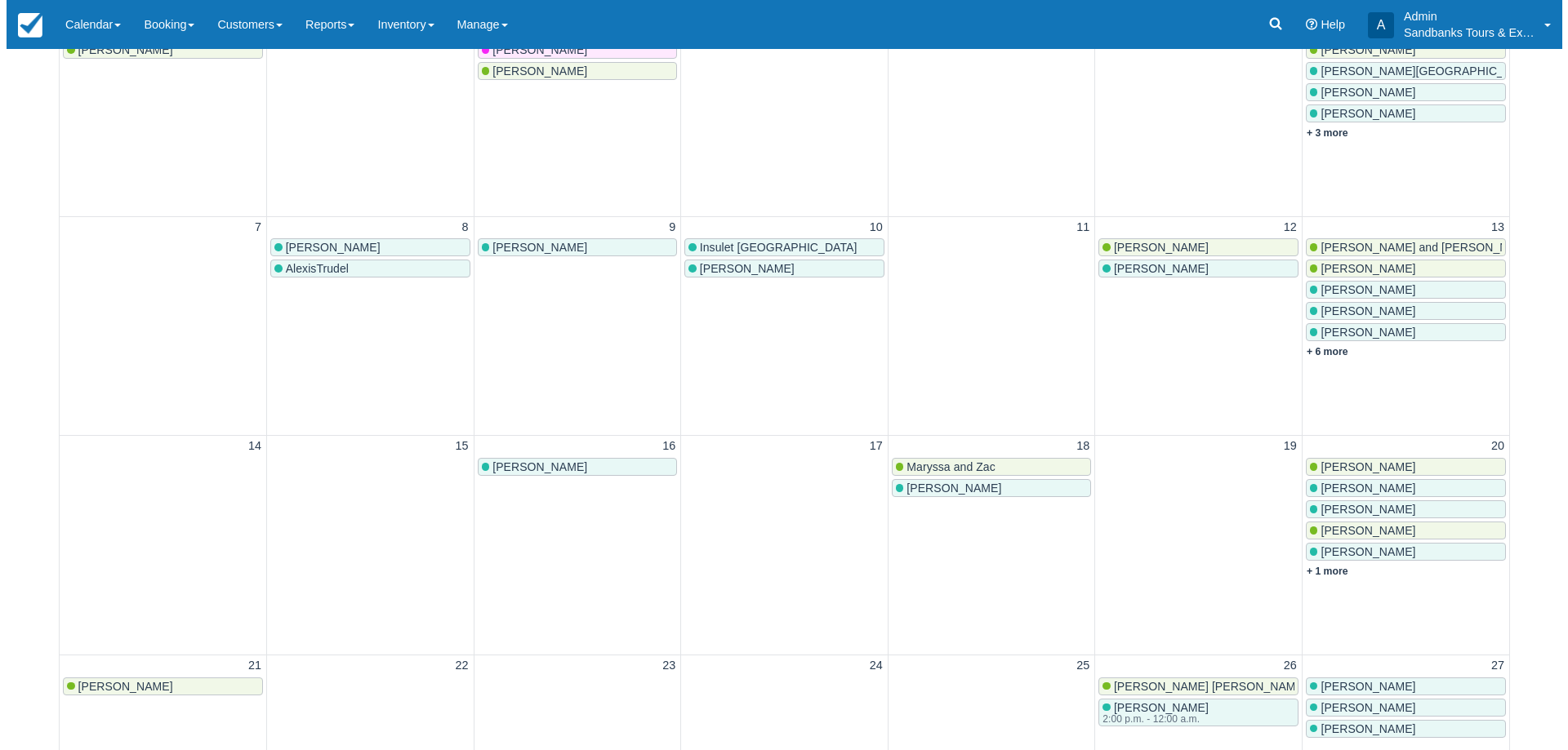
scroll to position [490, 0]
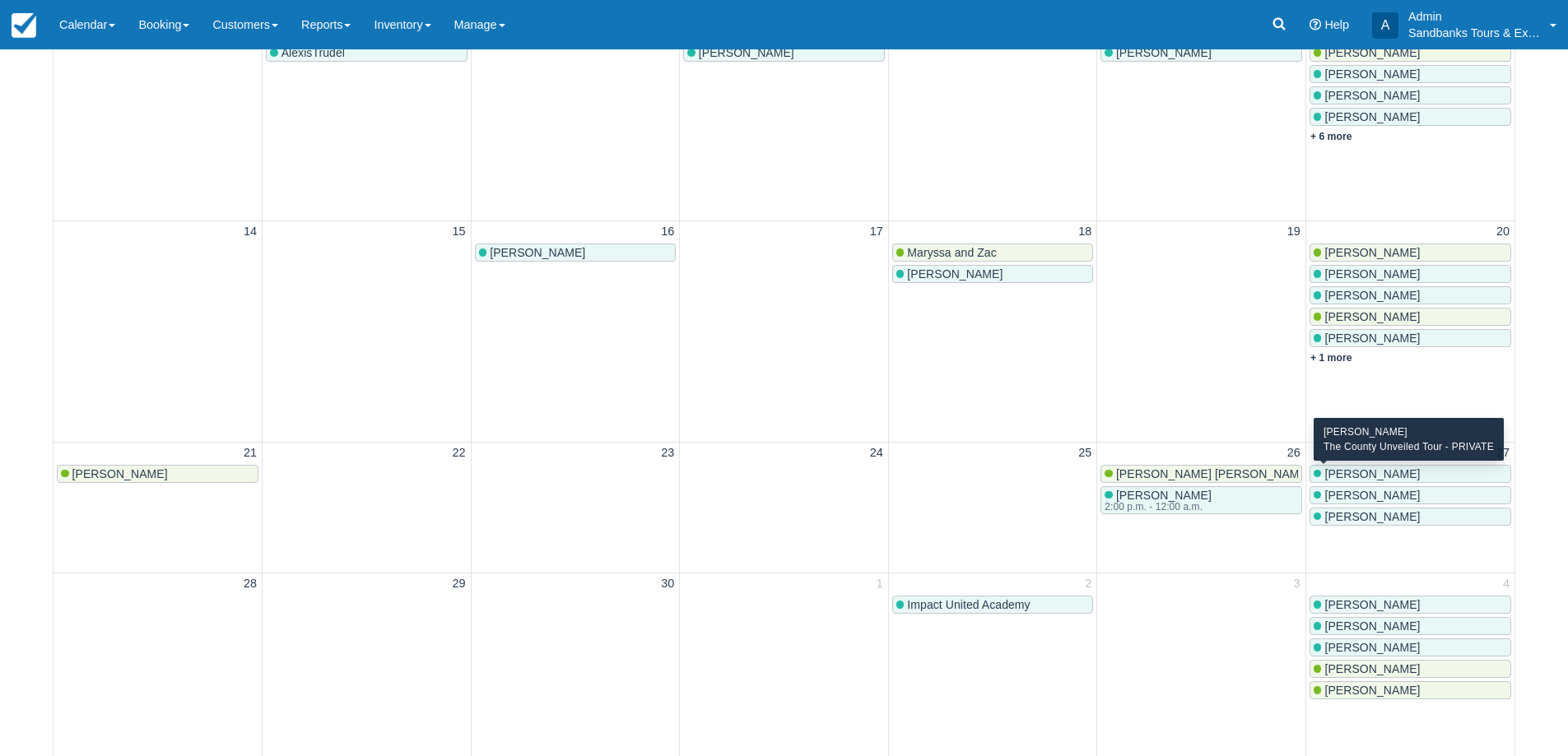
click at [1346, 470] on span "Marie-Lyne" at bounding box center [1372, 473] width 96 height 13
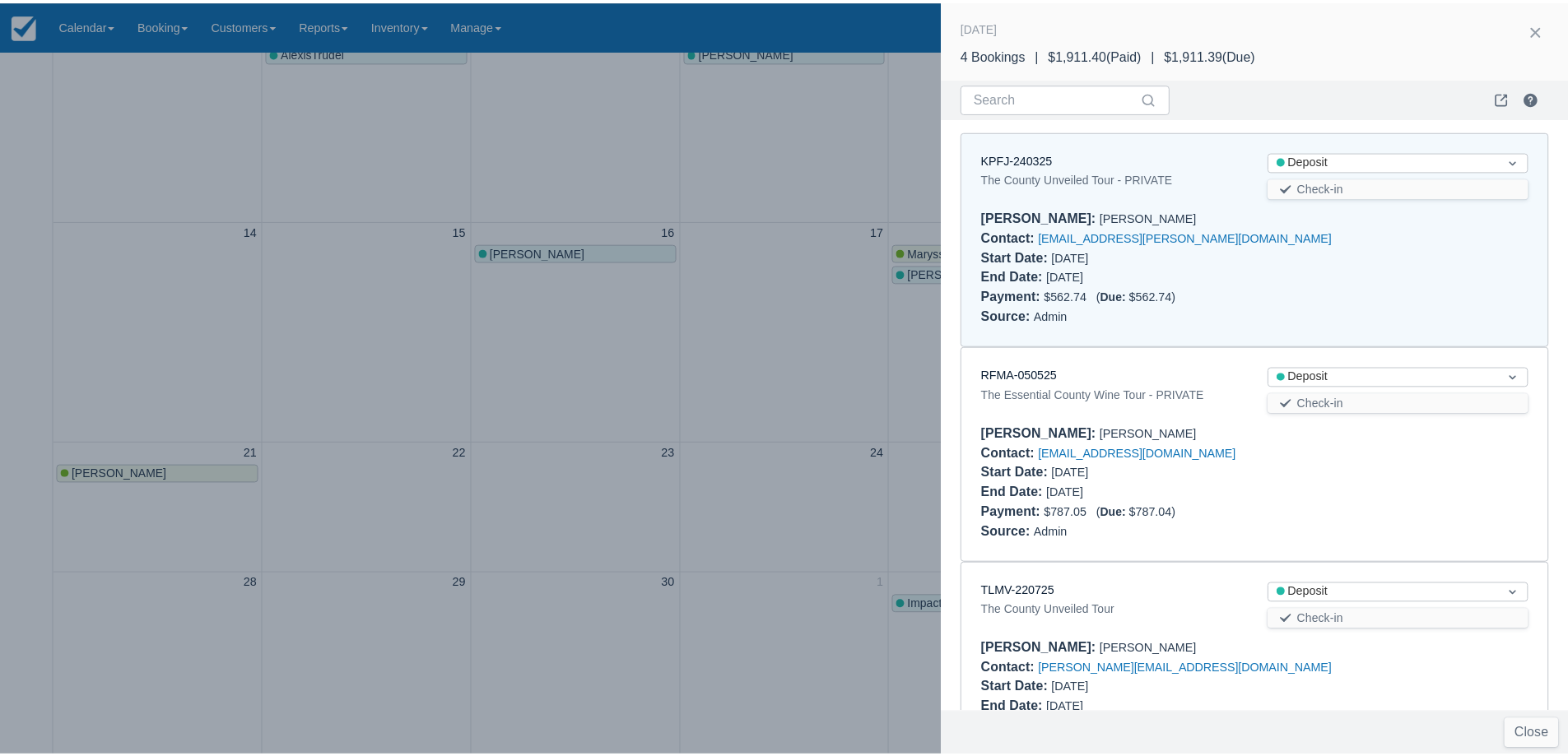
scroll to position [13, 0]
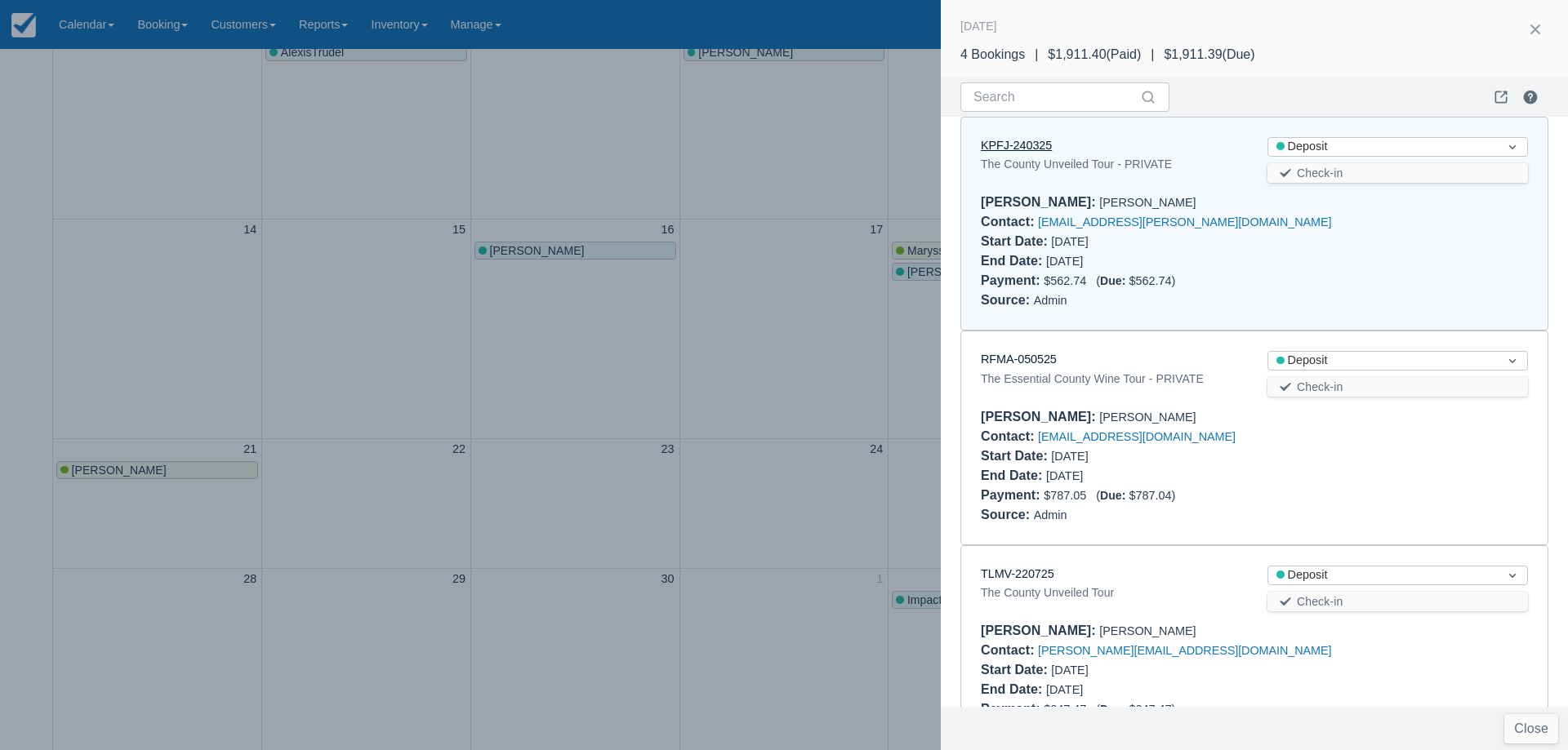
click at [1028, 143] on link "KPFJ-240325" at bounding box center [1016, 145] width 71 height 13
click at [748, 371] on div at bounding box center [784, 375] width 1568 height 750
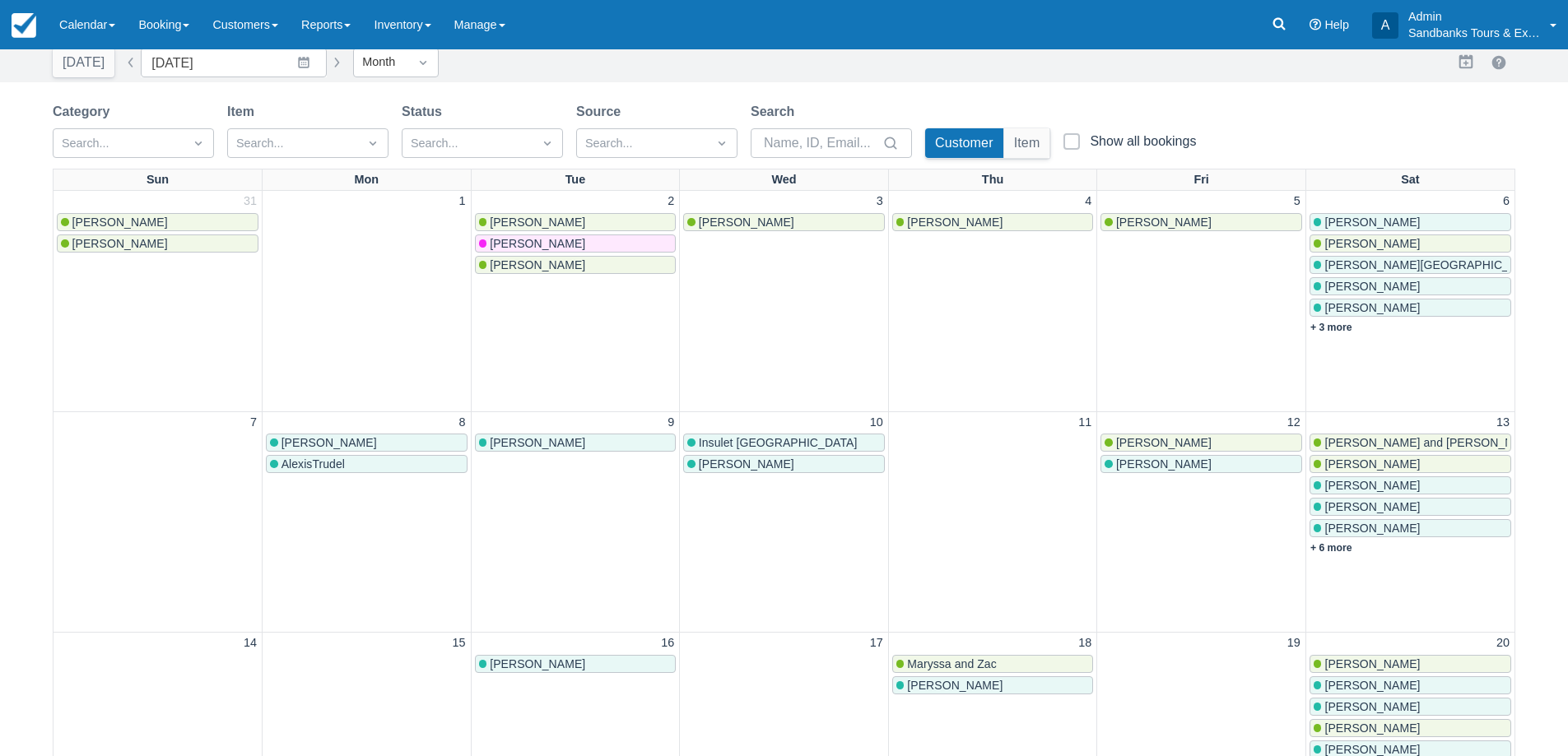
scroll to position [0, 0]
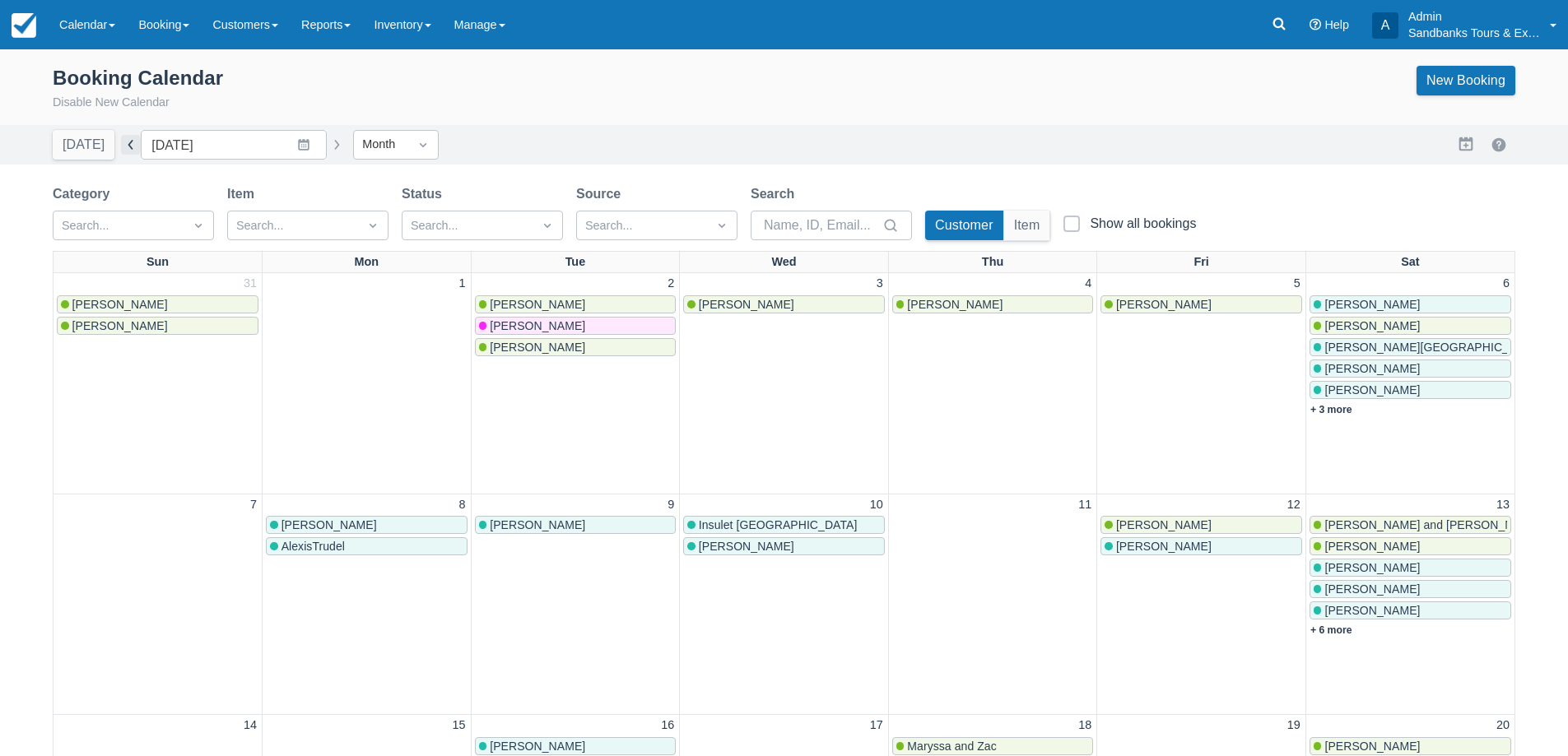
click at [121, 142] on button "button" at bounding box center [131, 145] width 19 height 19
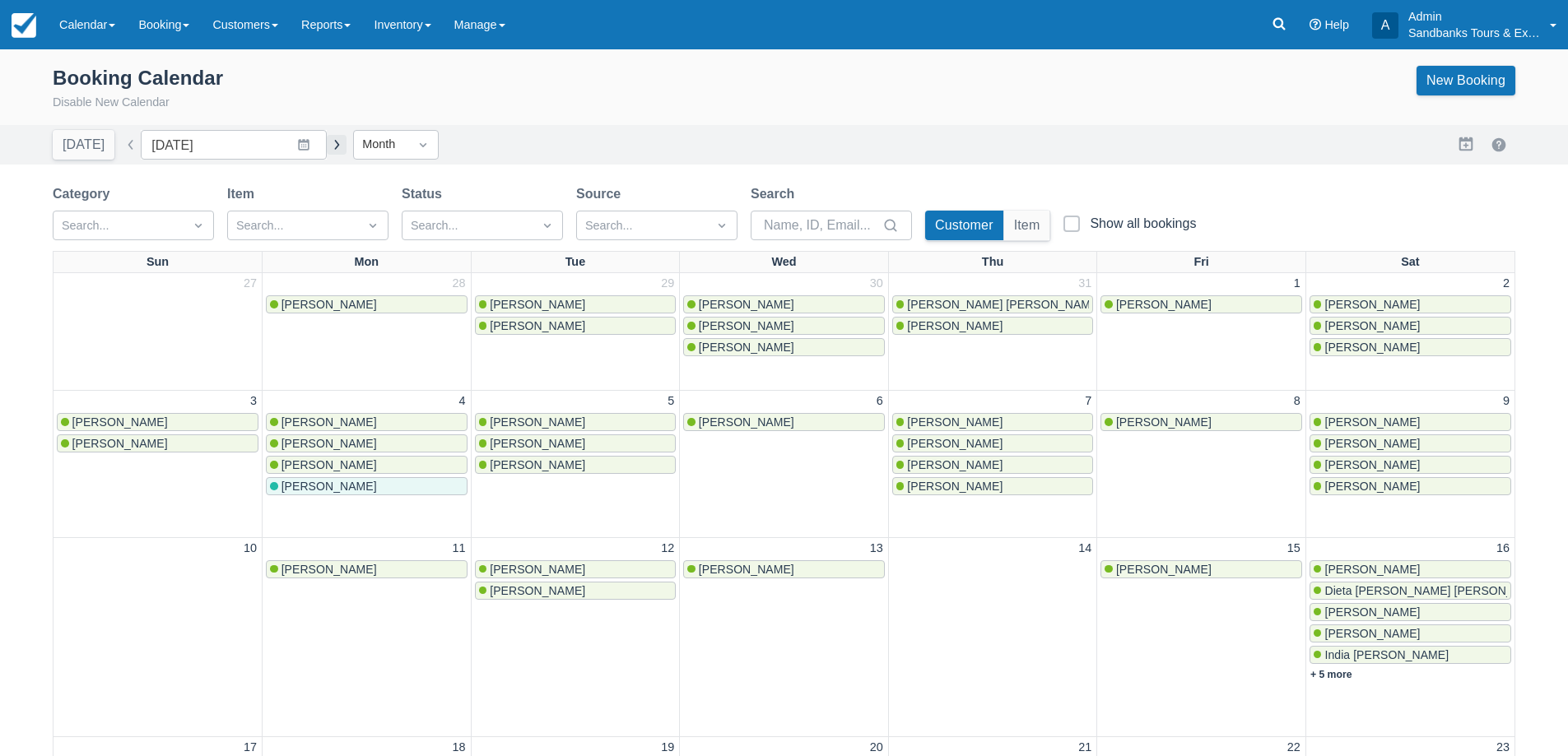
click at [328, 150] on button "button" at bounding box center [336, 145] width 19 height 19
type input "[DATE]"
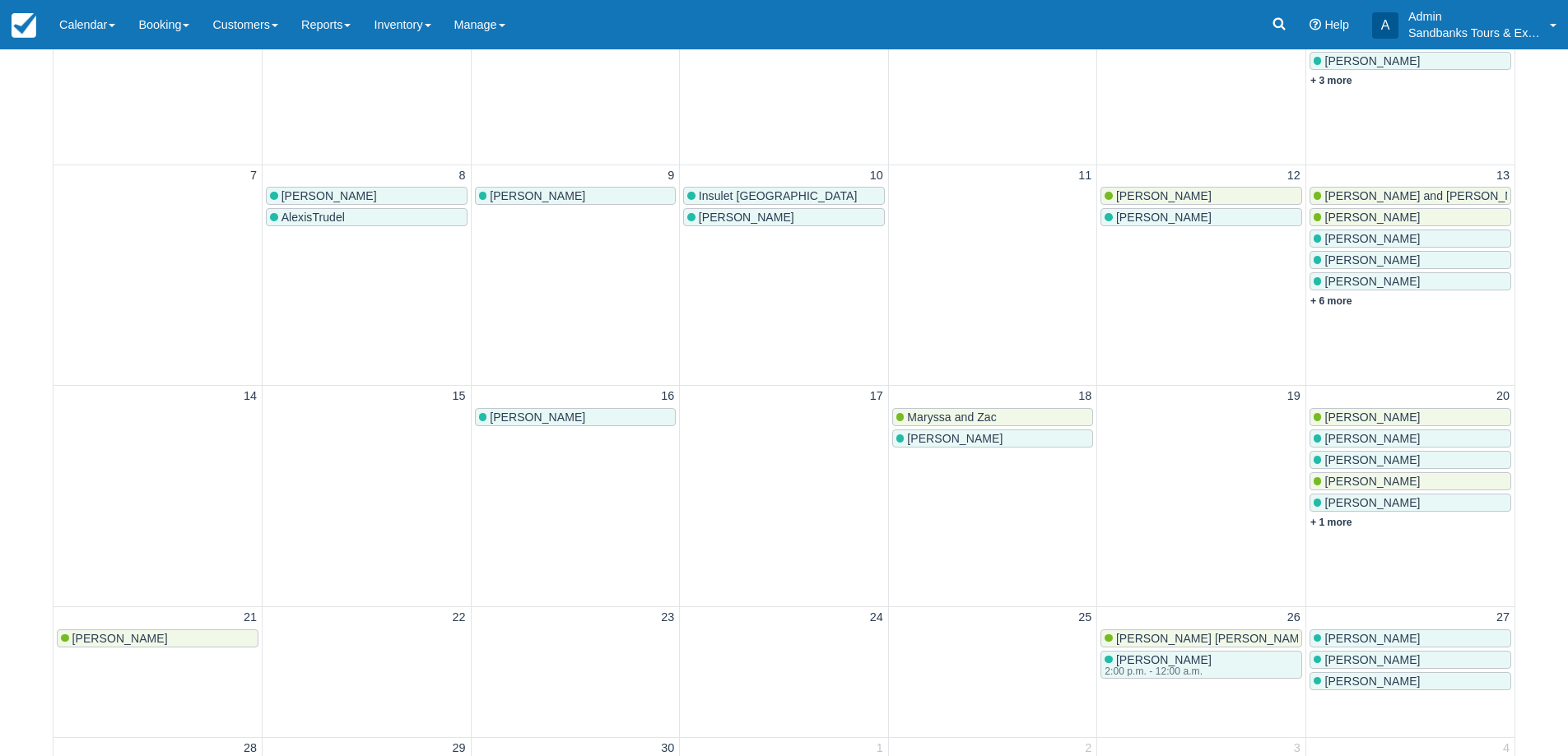
scroll to position [83, 0]
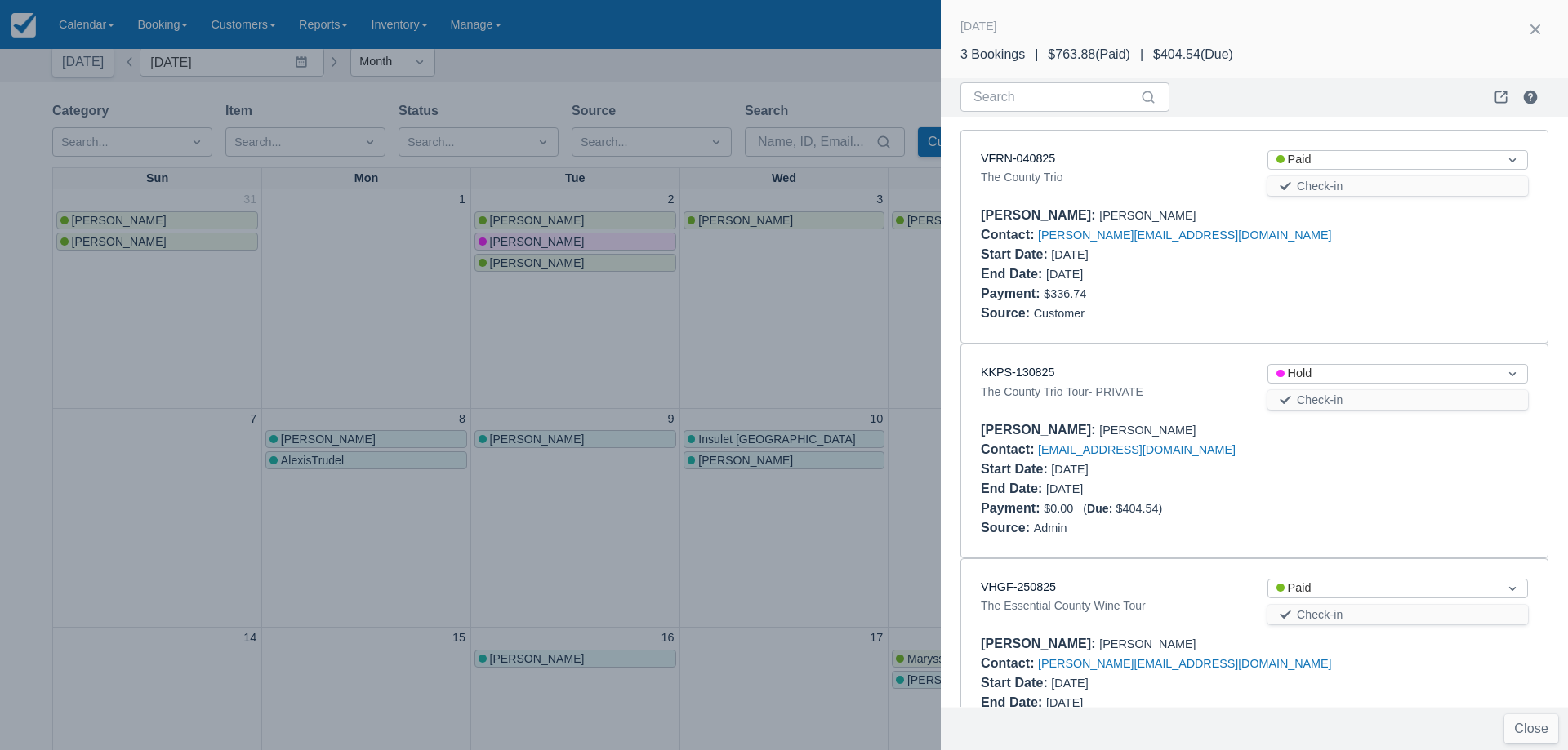
click at [743, 374] on div at bounding box center [784, 375] width 1568 height 750
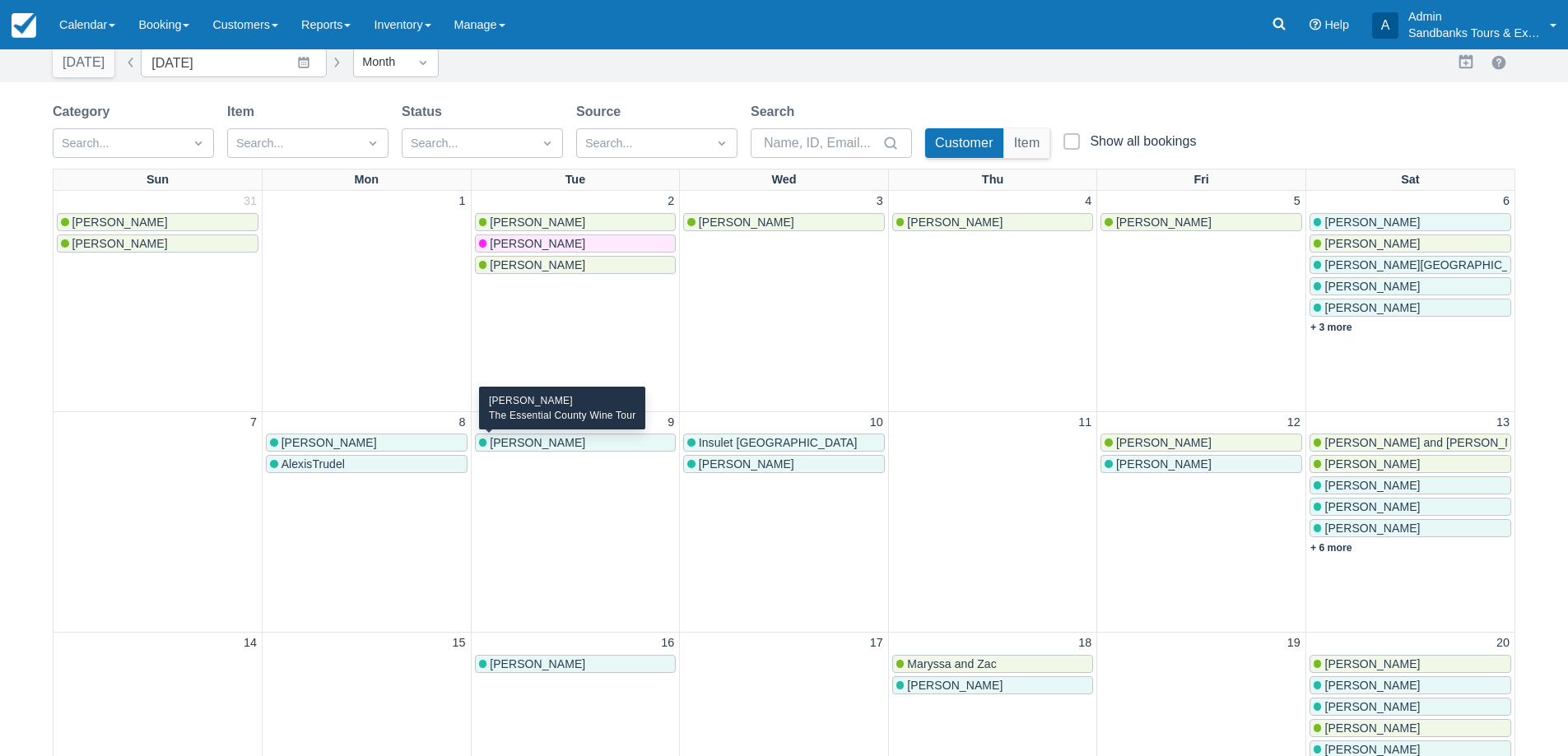
click at [546, 439] on span "Cynthia Gauthier" at bounding box center [538, 443] width 96 height 13
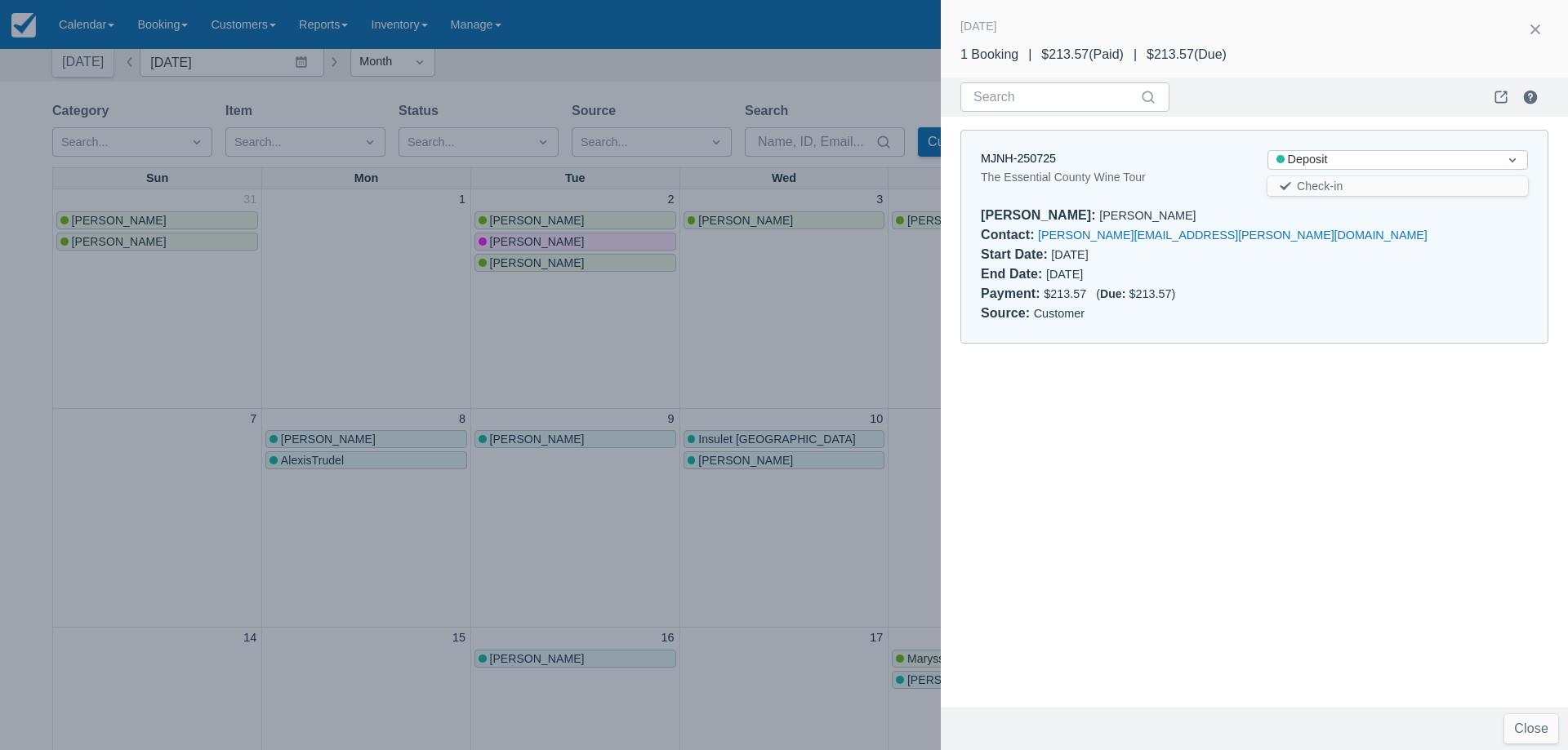
click at [763, 333] on div at bounding box center [784, 375] width 1568 height 750
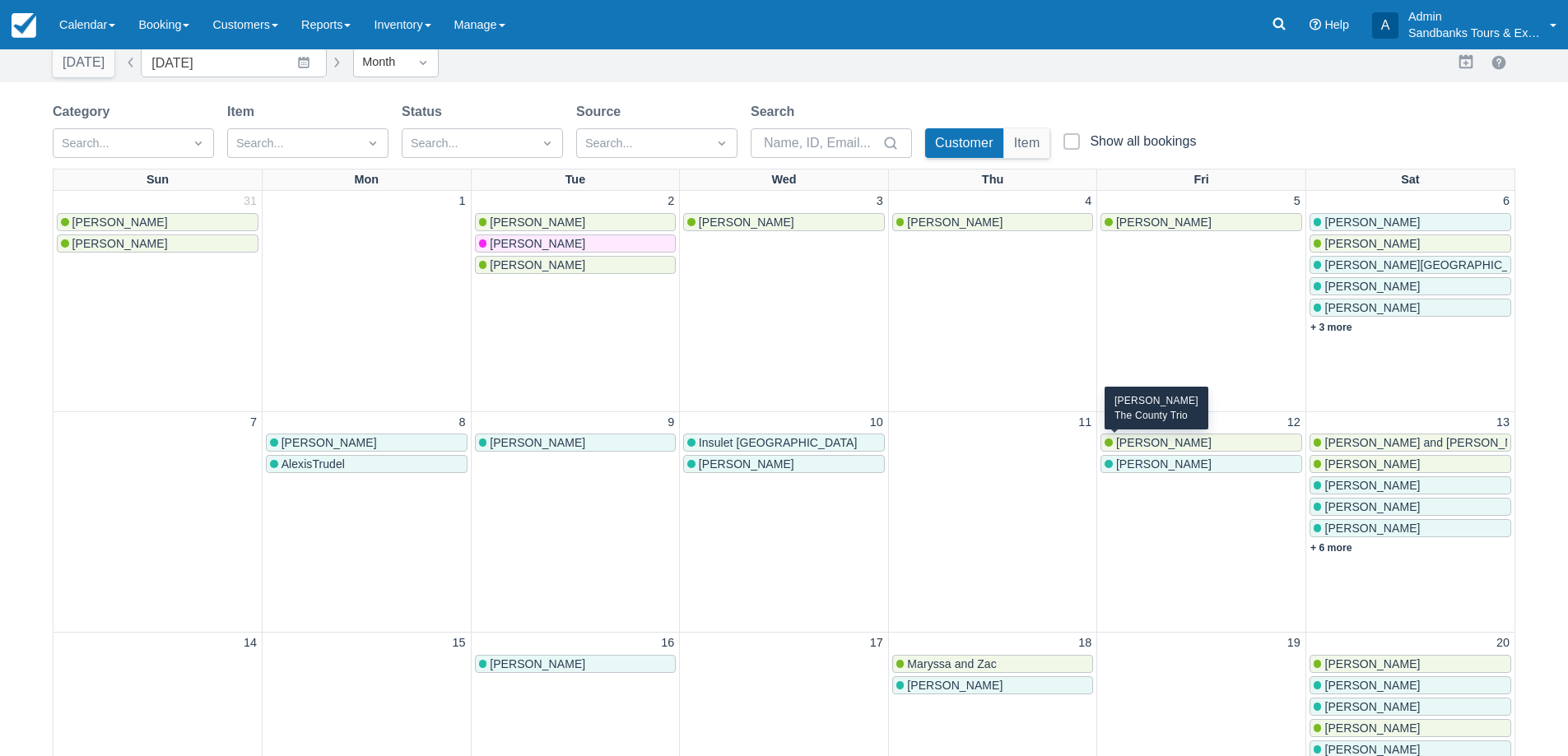
click at [1179, 447] on span "Jenny Gruner" at bounding box center [1164, 443] width 96 height 13
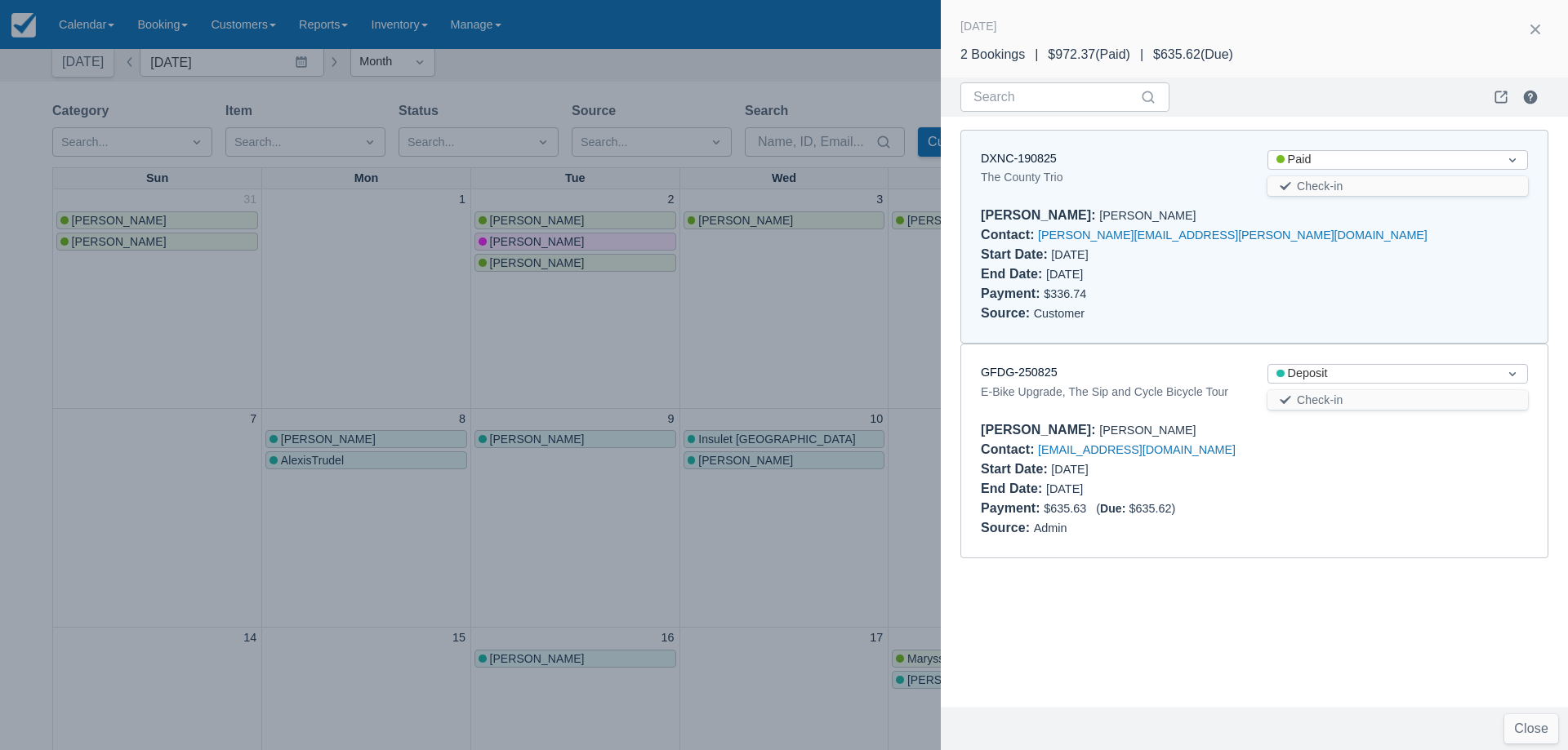
click at [769, 321] on div at bounding box center [784, 375] width 1568 height 750
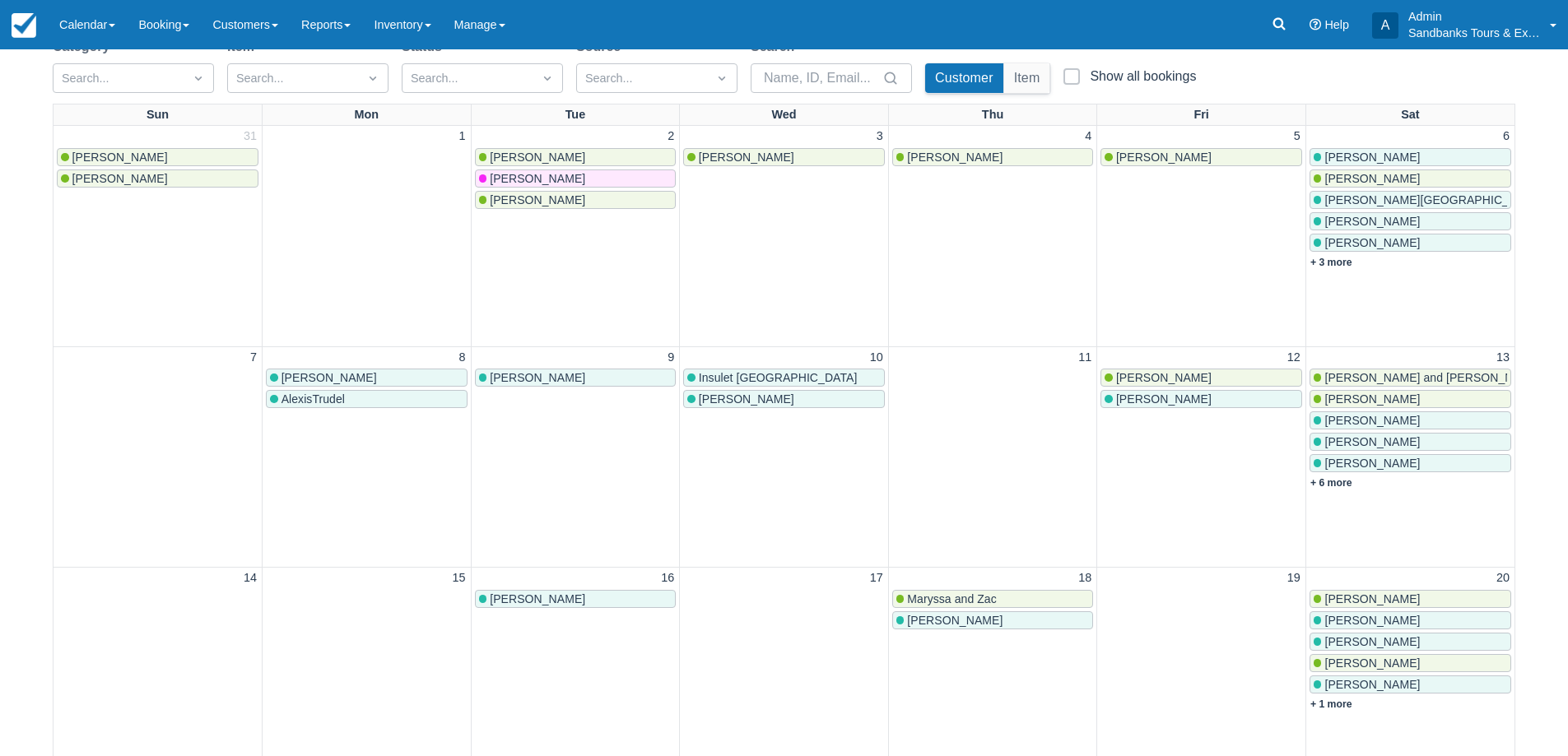
scroll to position [247, 0]
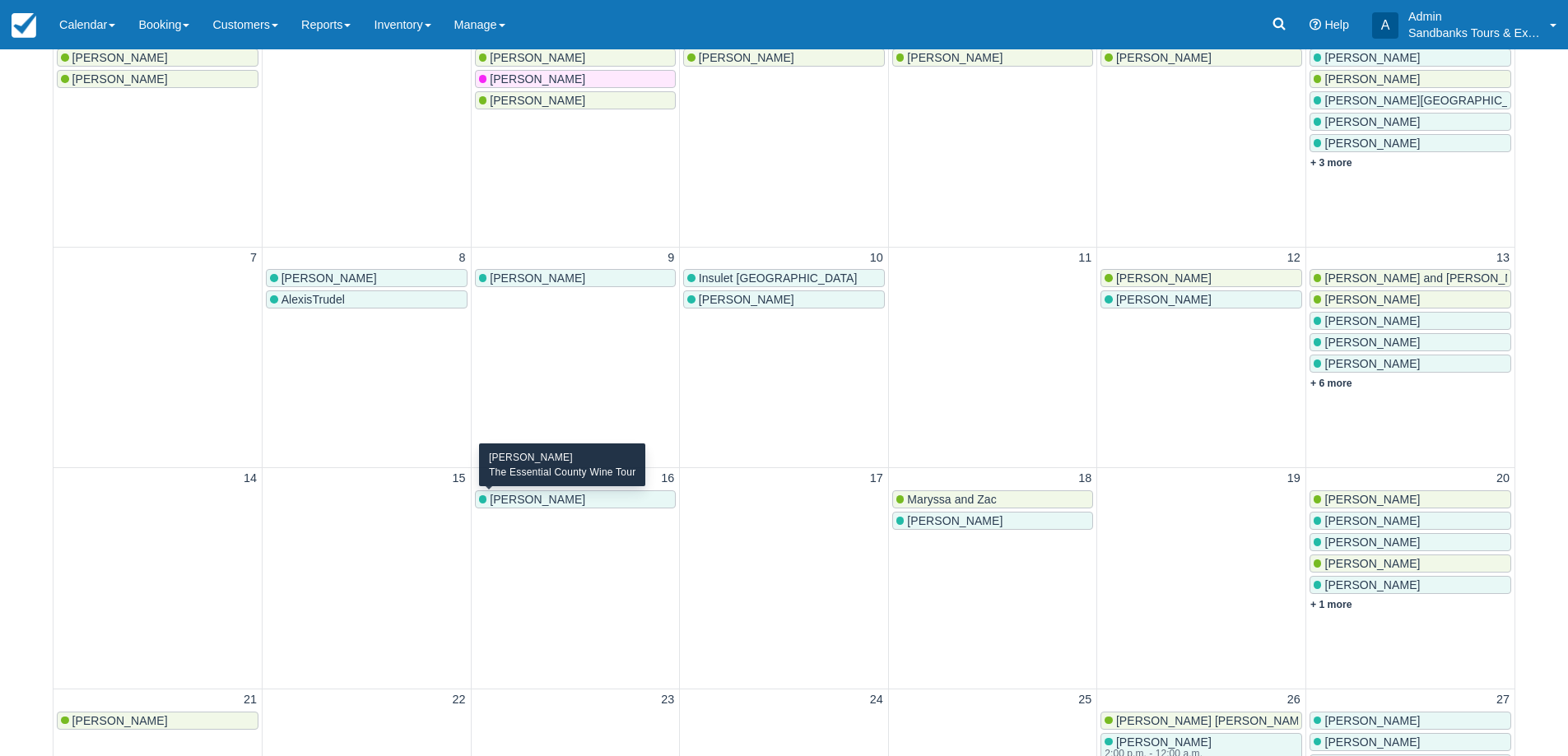
click at [574, 505] on span "Madison Bizzarro" at bounding box center [538, 499] width 96 height 13
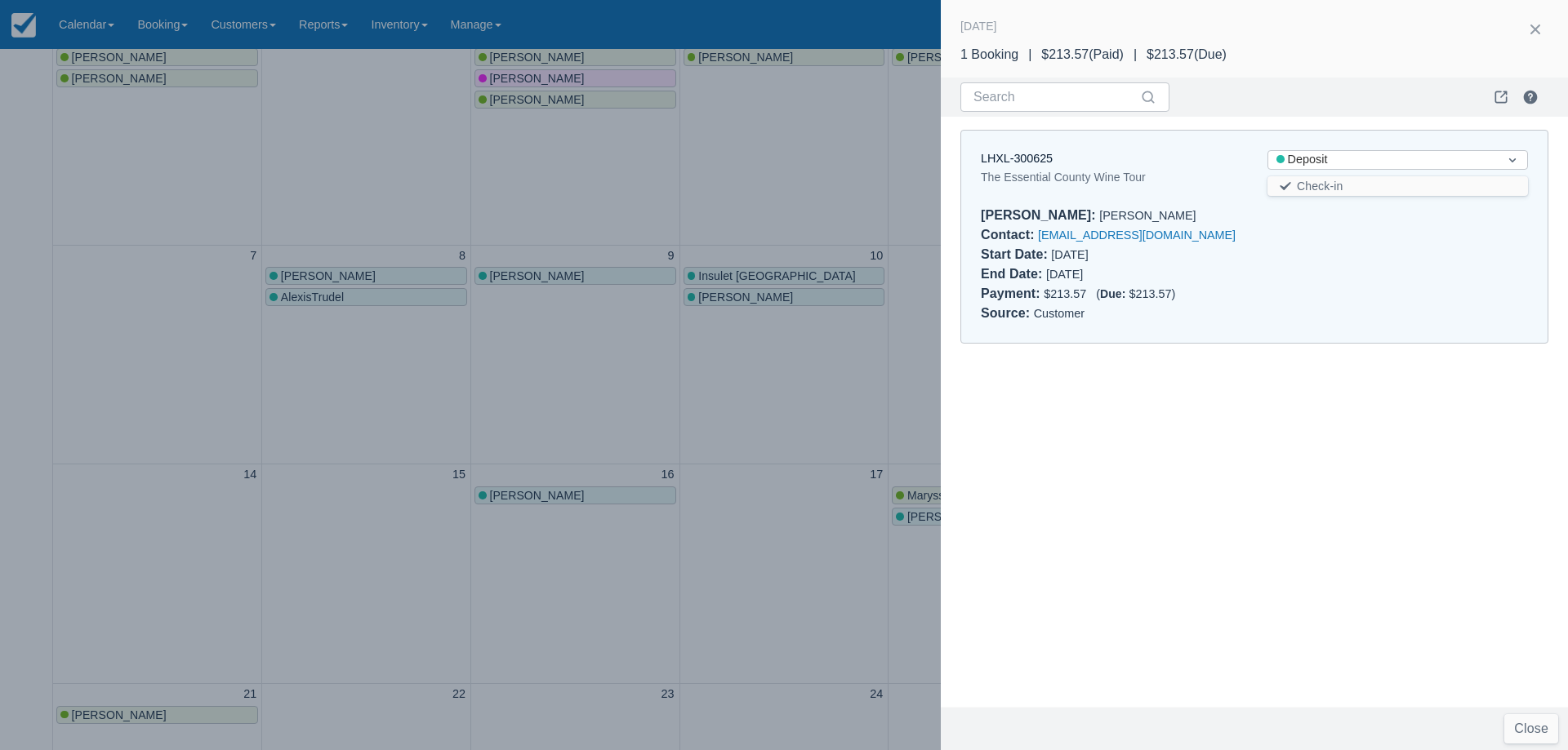
drag, startPoint x: 628, startPoint y: 401, endPoint x: 438, endPoint y: 327, distance: 203.9
click at [628, 401] on div at bounding box center [784, 375] width 1568 height 750
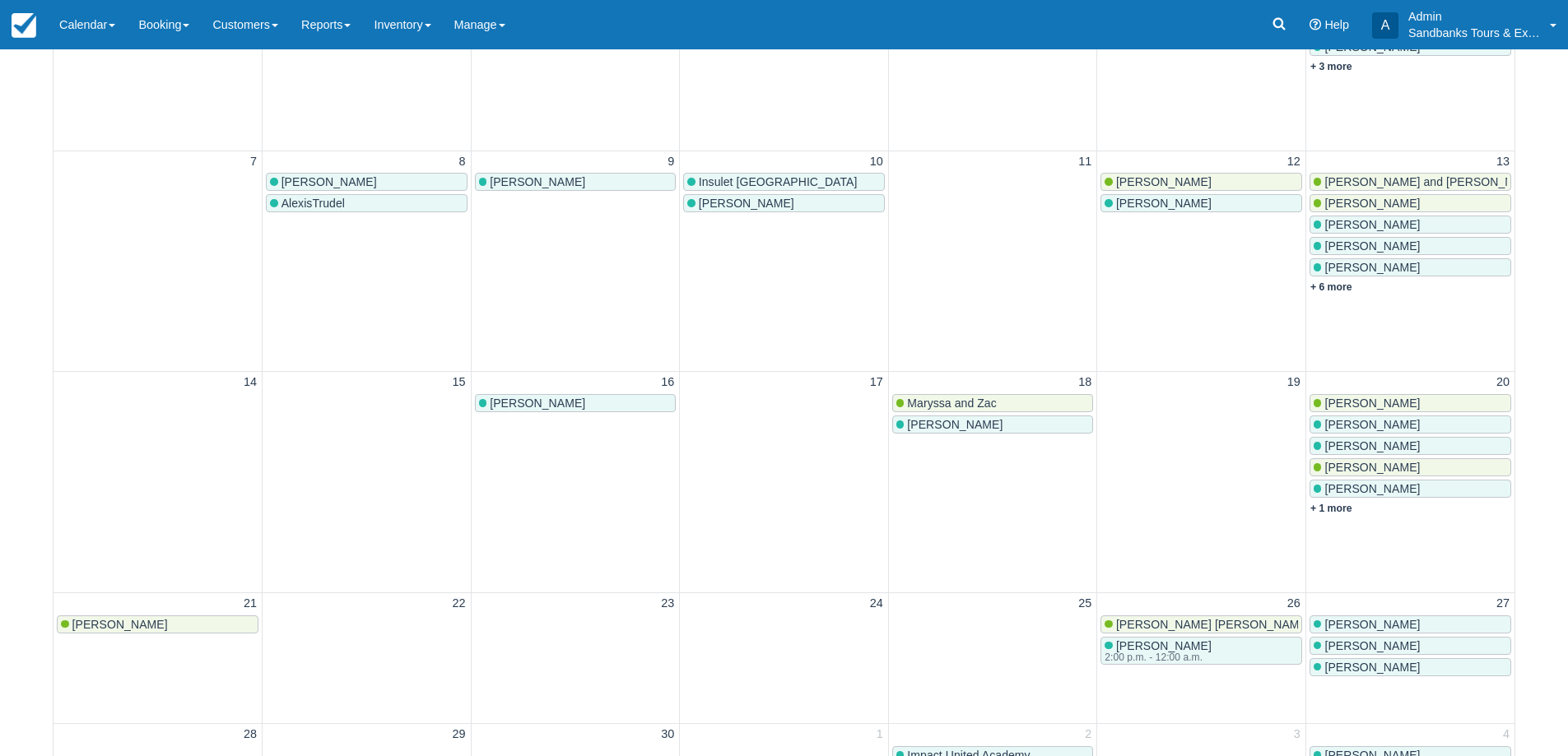
scroll to position [493, 0]
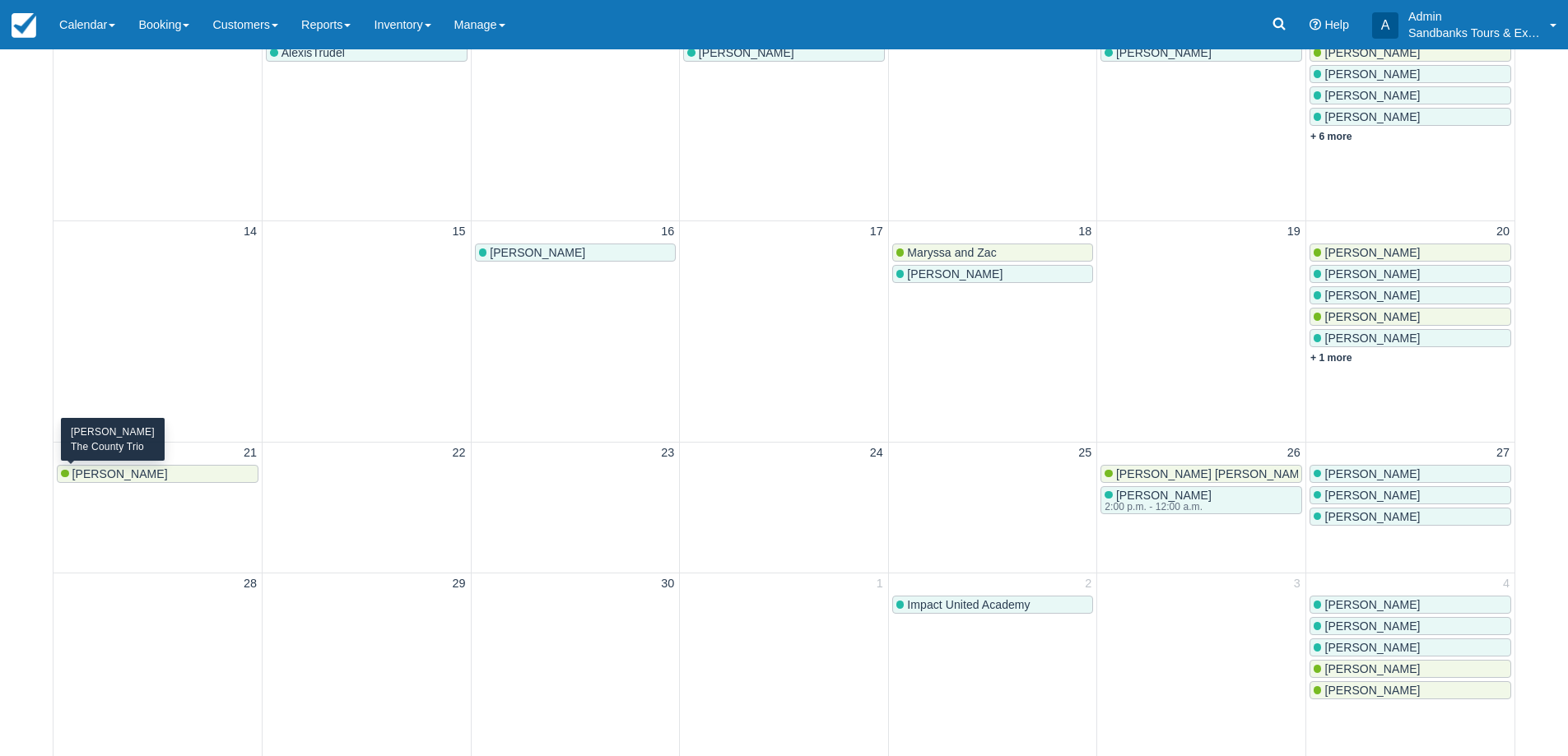
click at [110, 471] on span "Beverly Leith" at bounding box center [119, 473] width 96 height 13
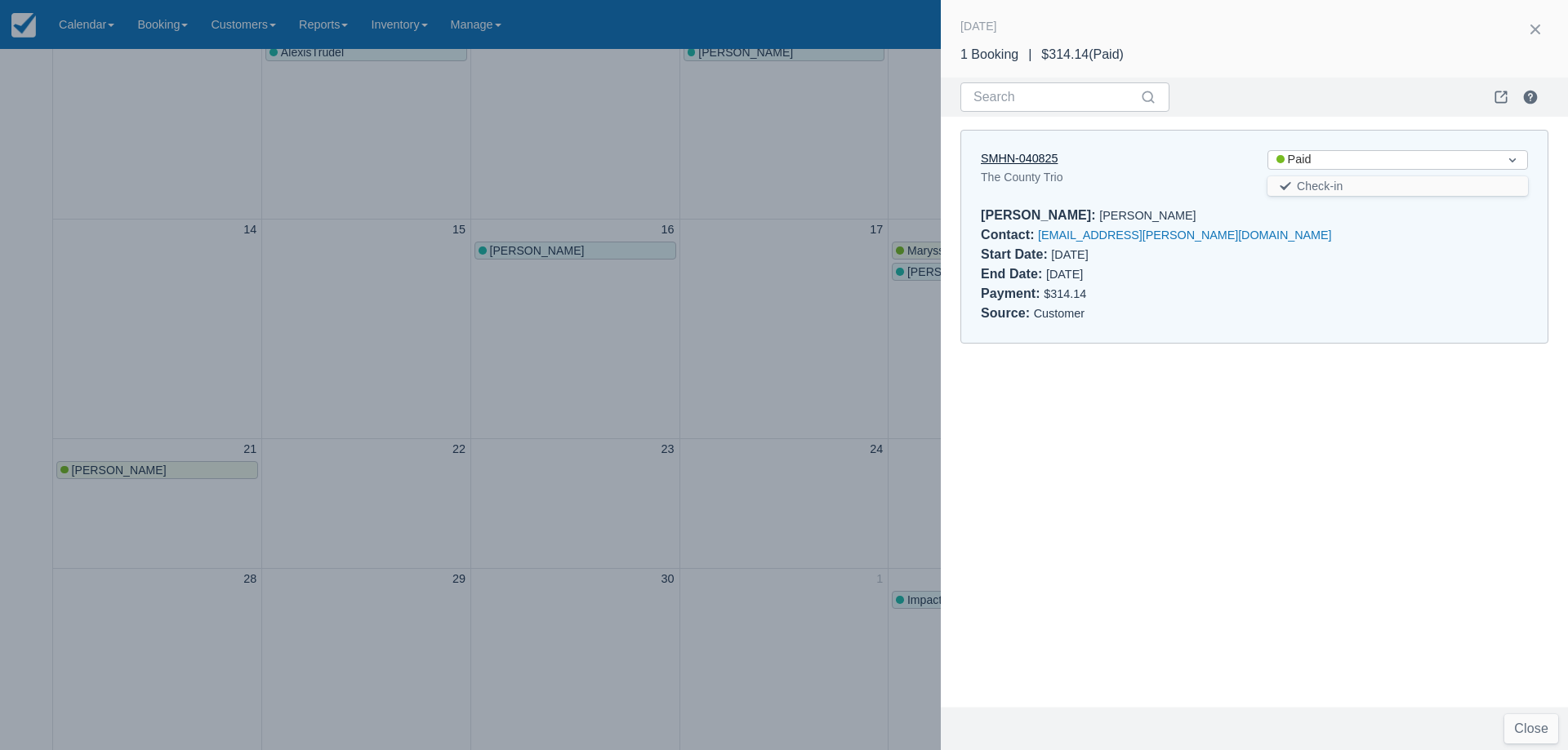
click at [1017, 158] on link "SMHN-040825" at bounding box center [1019, 158] width 77 height 13
click at [516, 456] on div at bounding box center [784, 375] width 1568 height 750
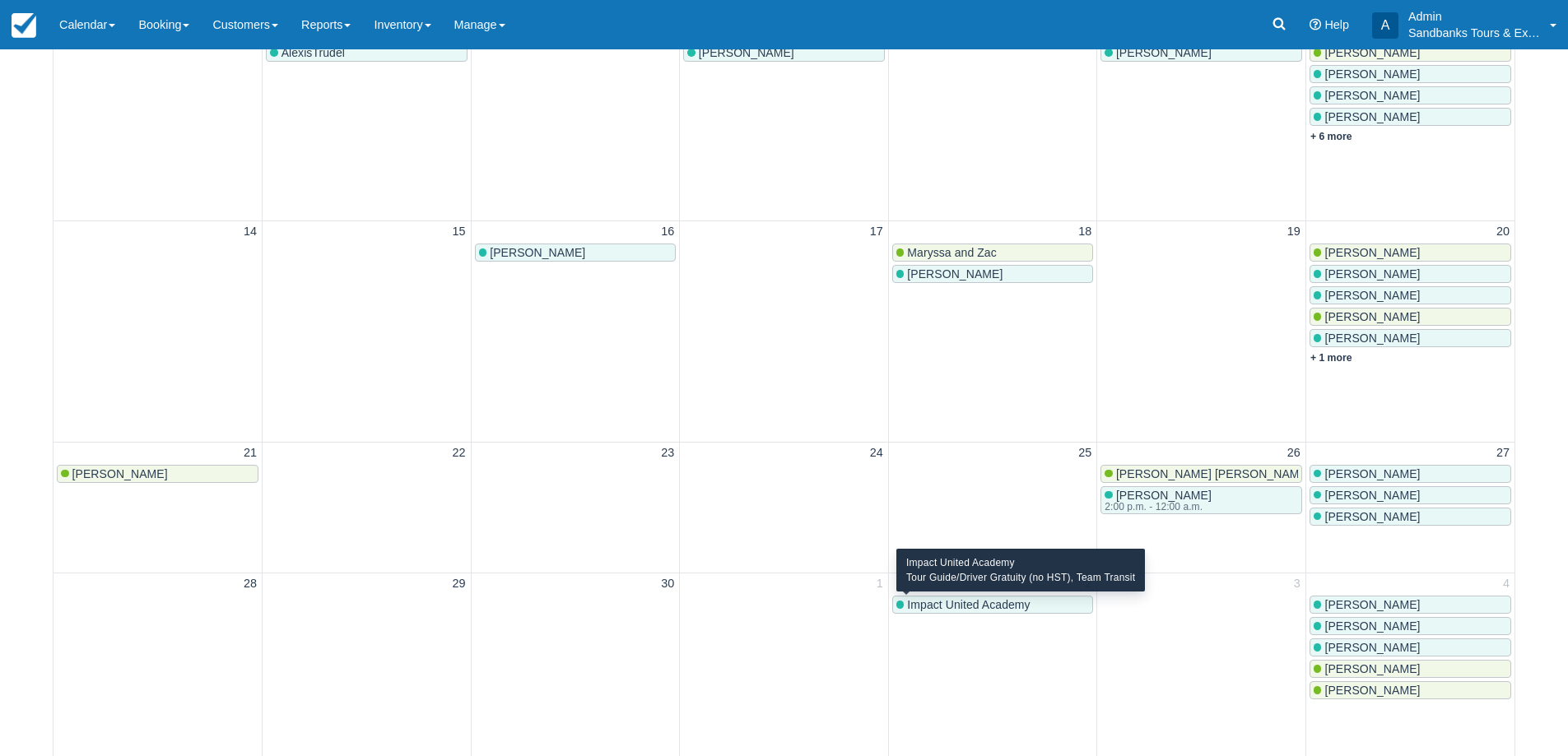
click at [927, 609] on span "Impact United Academy" at bounding box center [969, 604] width 123 height 13
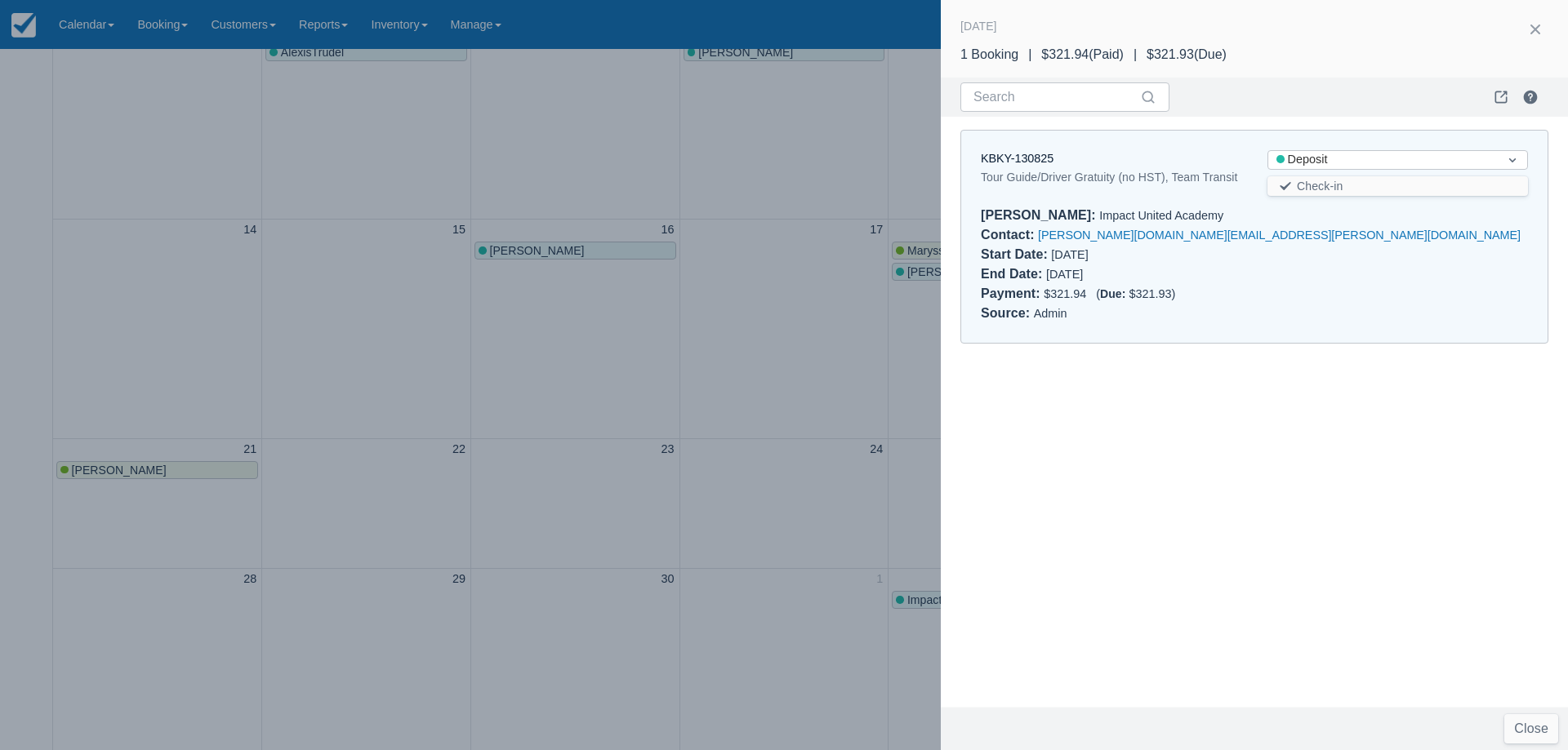
drag, startPoint x: 733, startPoint y: 445, endPoint x: 942, endPoint y: 499, distance: 215.9
click at [739, 449] on div at bounding box center [784, 375] width 1568 height 750
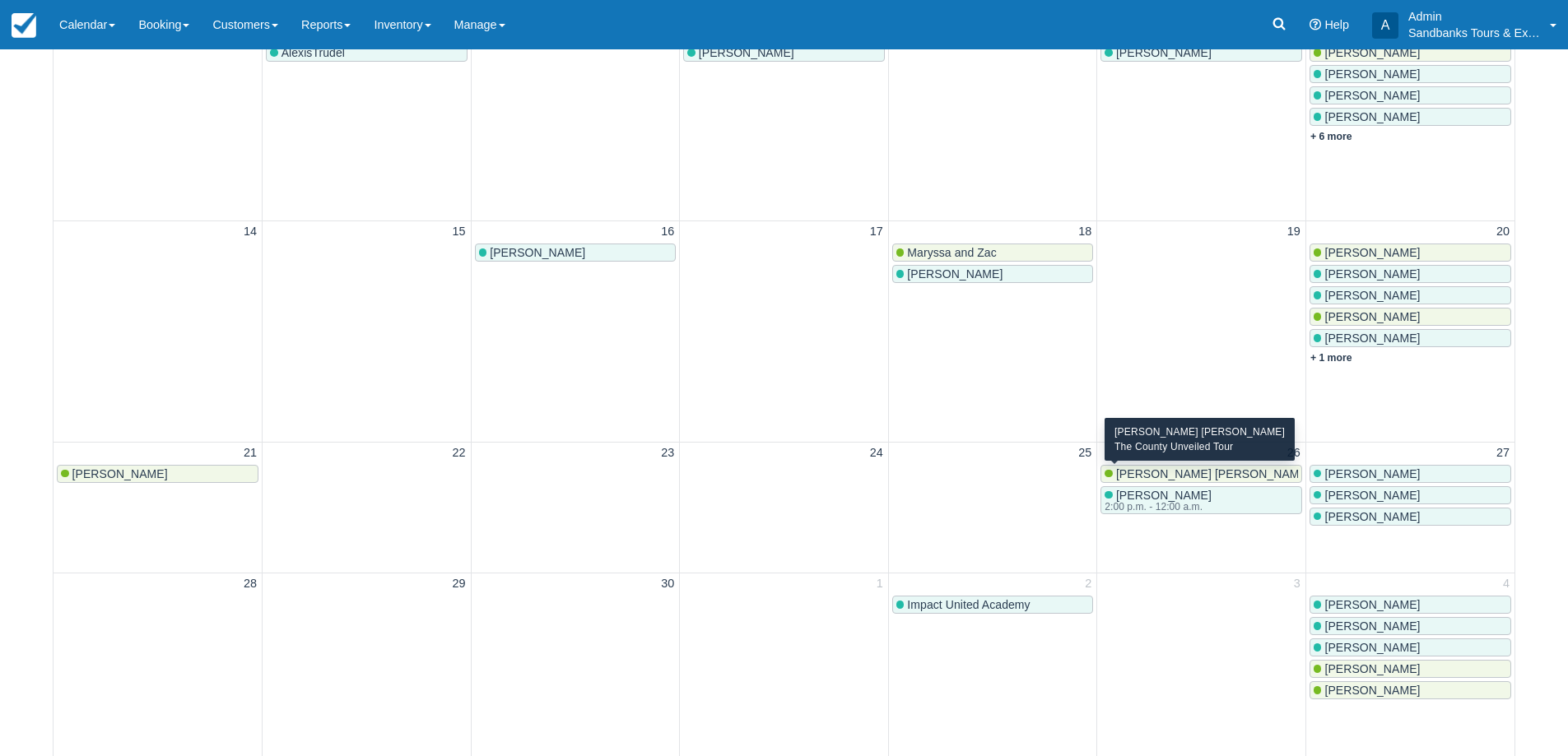
click at [1167, 471] on span "Beverley Ann Hawthorne" at bounding box center [1213, 473] width 194 height 13
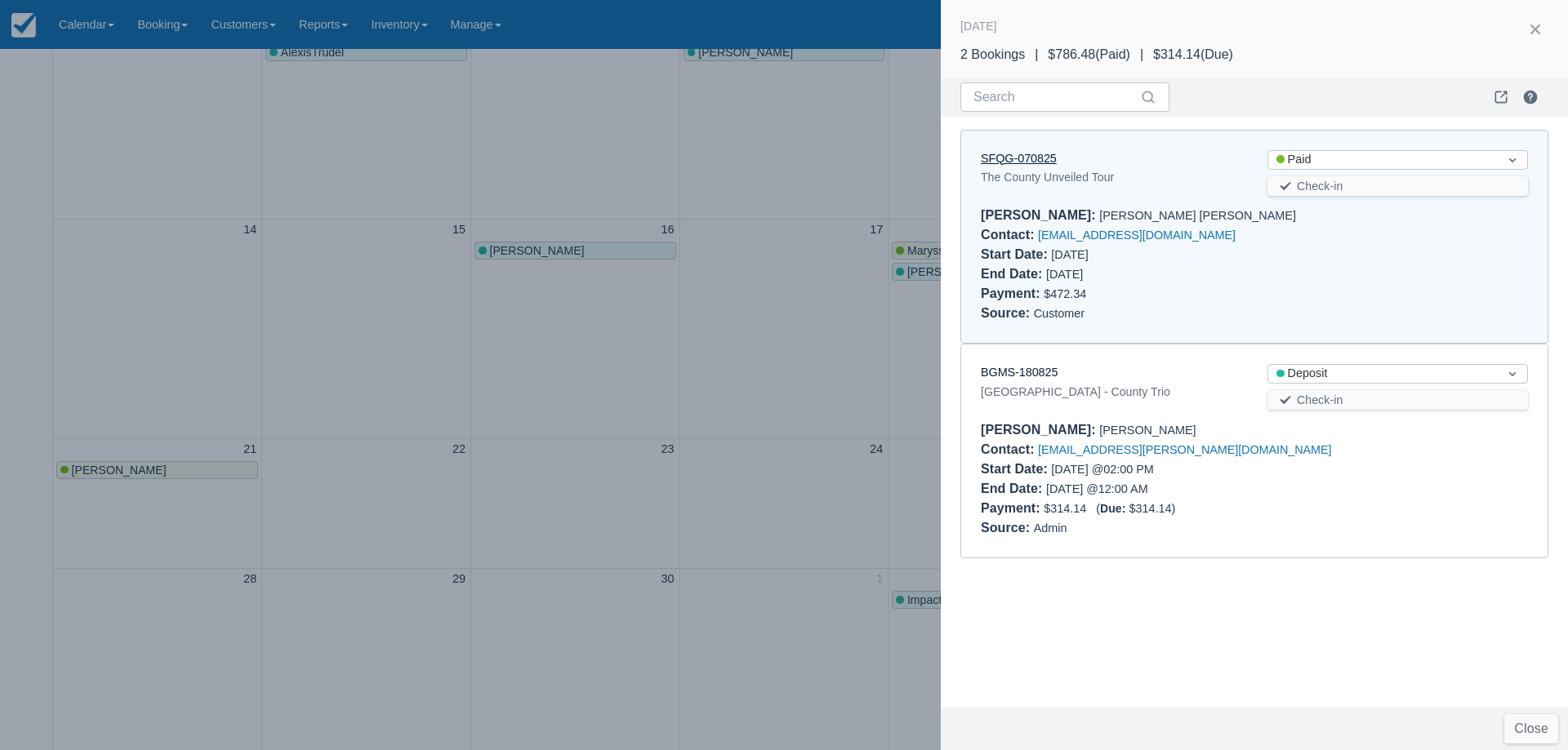
click at [1040, 157] on link "SFQG-070825" at bounding box center [1018, 158] width 76 height 13
click at [1026, 368] on link "BGMS-180825" at bounding box center [1019, 372] width 77 height 13
click at [780, 406] on div at bounding box center [784, 375] width 1568 height 750
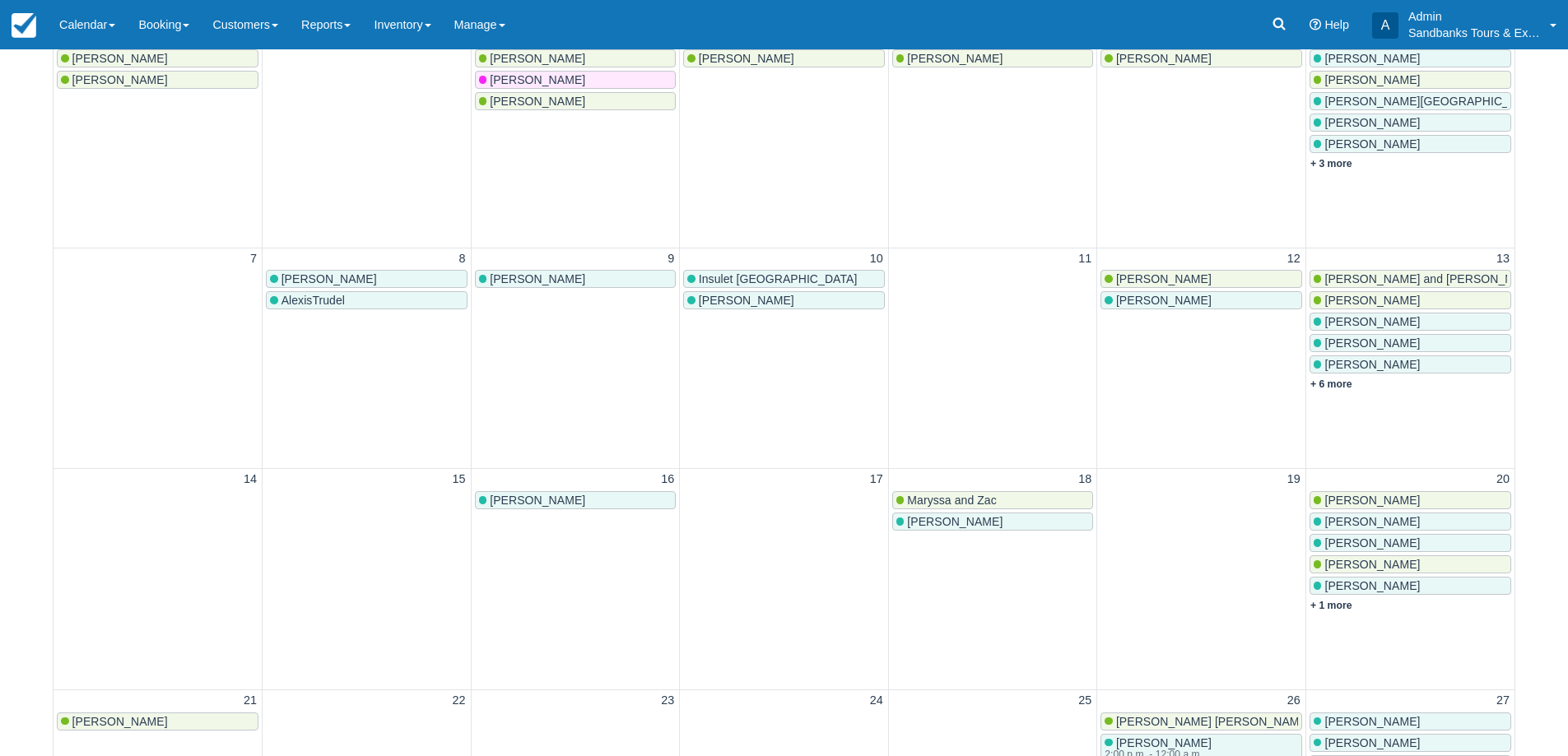
scroll to position [164, 0]
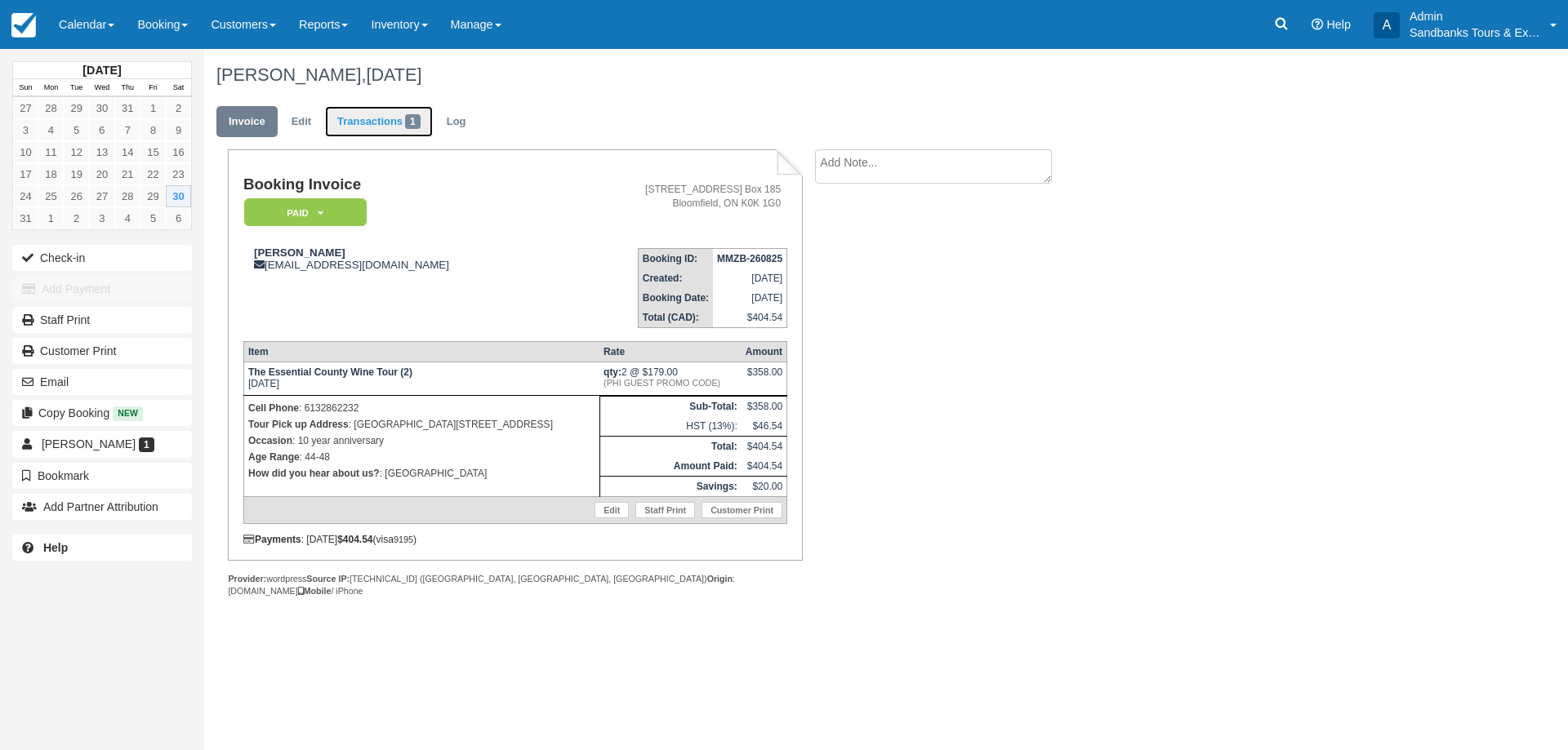
click at [372, 114] on link "Transactions 1" at bounding box center [379, 122] width 108 height 32
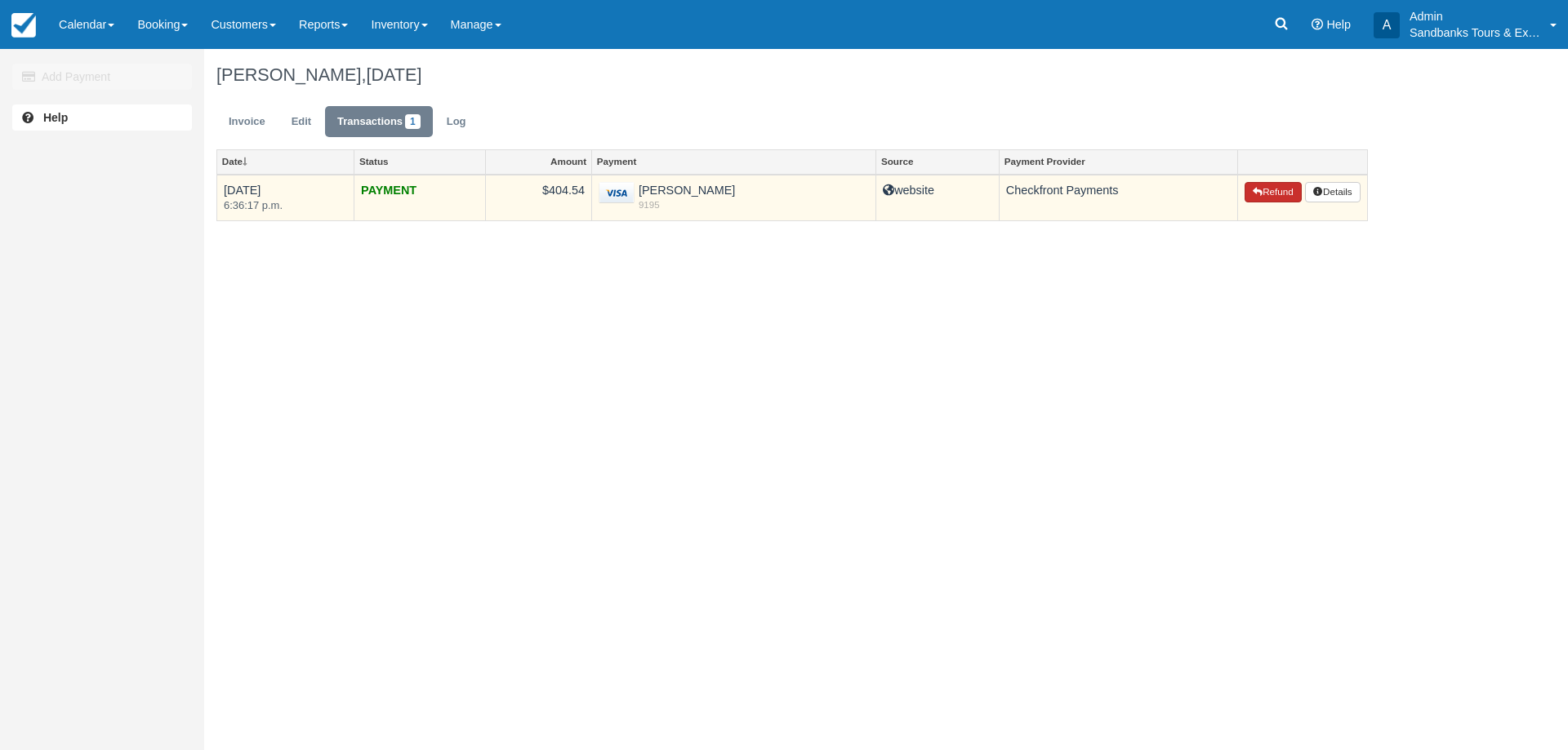
click at [1265, 196] on button "Refund" at bounding box center [1273, 193] width 58 height 21
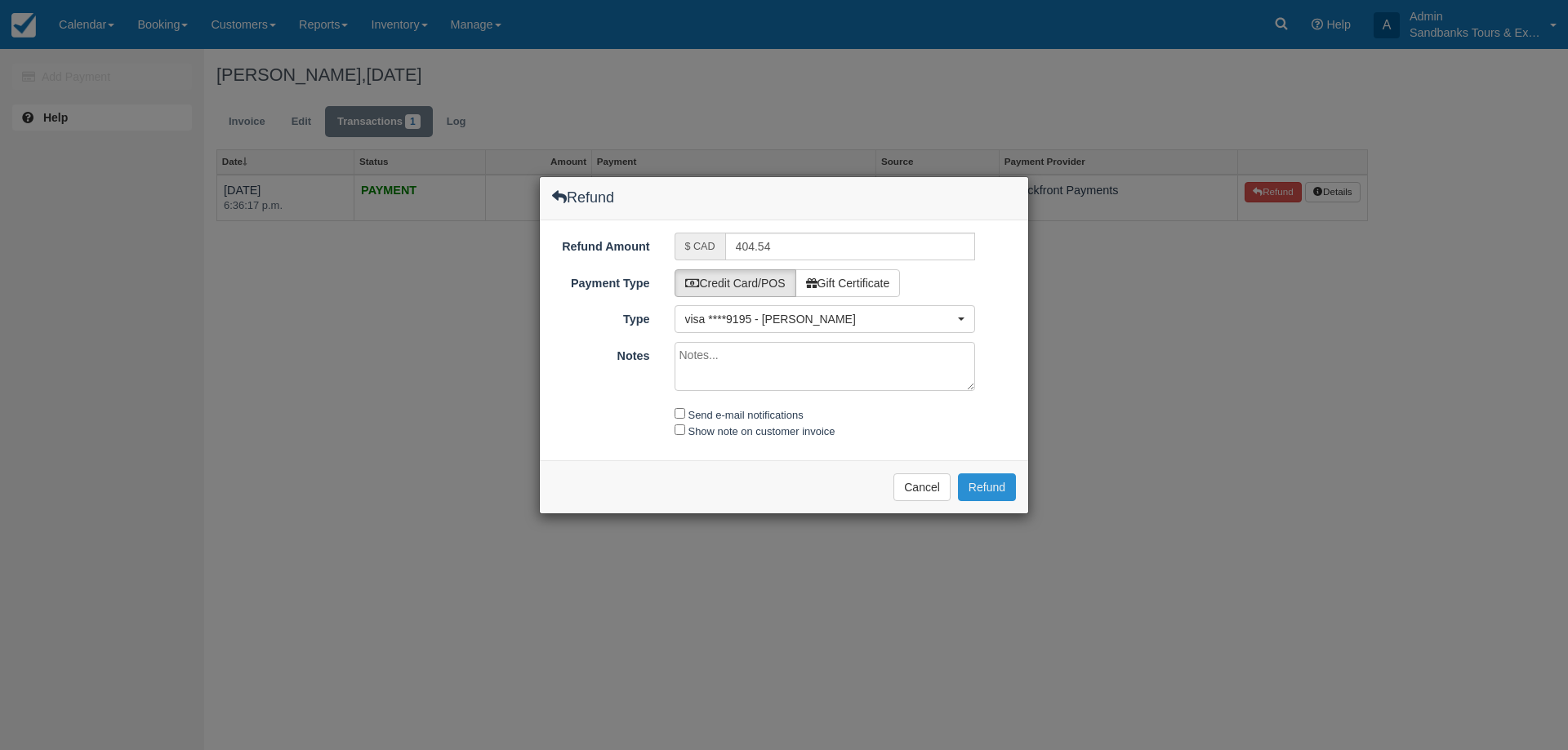
click at [997, 487] on button "Refund" at bounding box center [987, 488] width 58 height 28
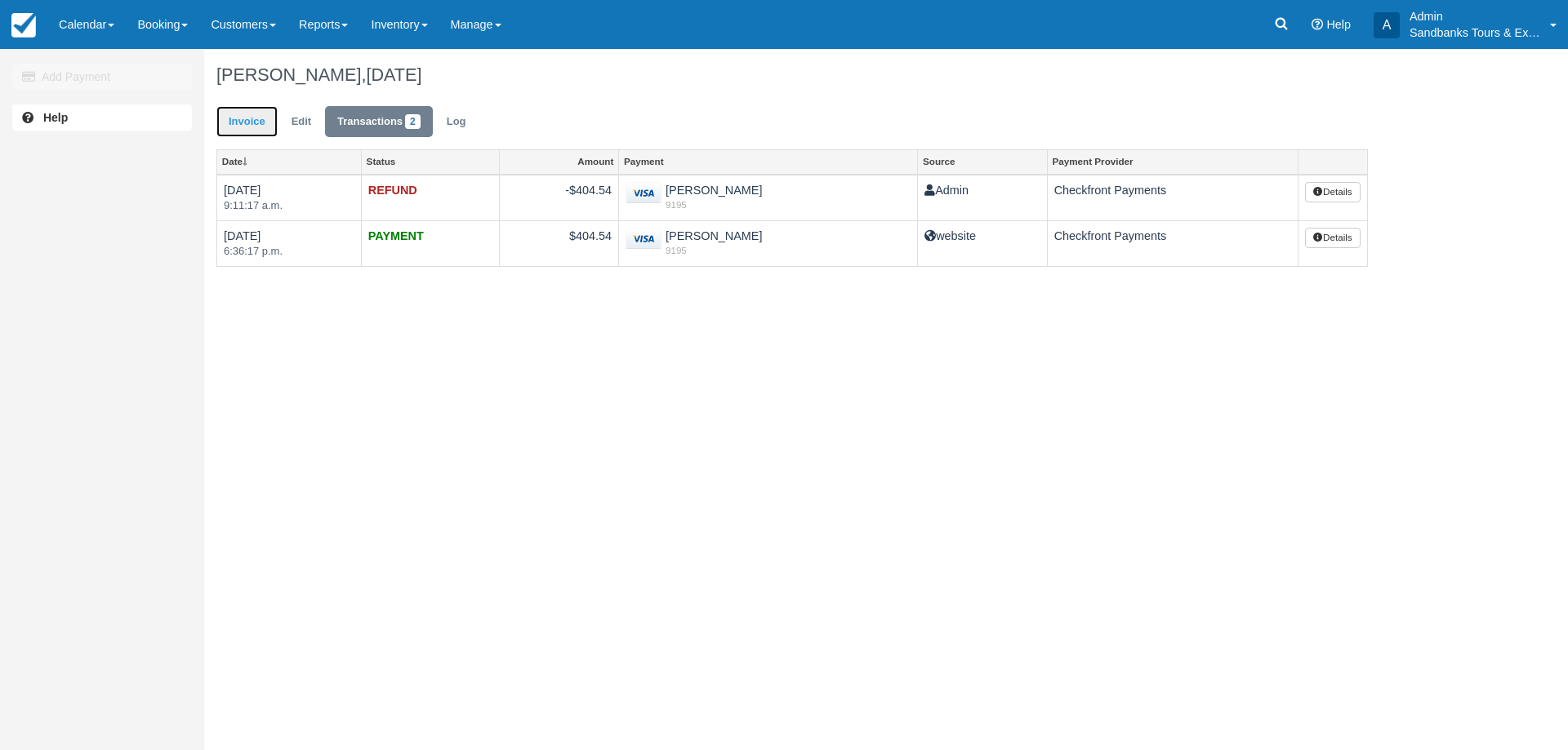
click at [239, 127] on link "Invoice" at bounding box center [247, 122] width 61 height 32
